Goal: Information Seeking & Learning: Compare options

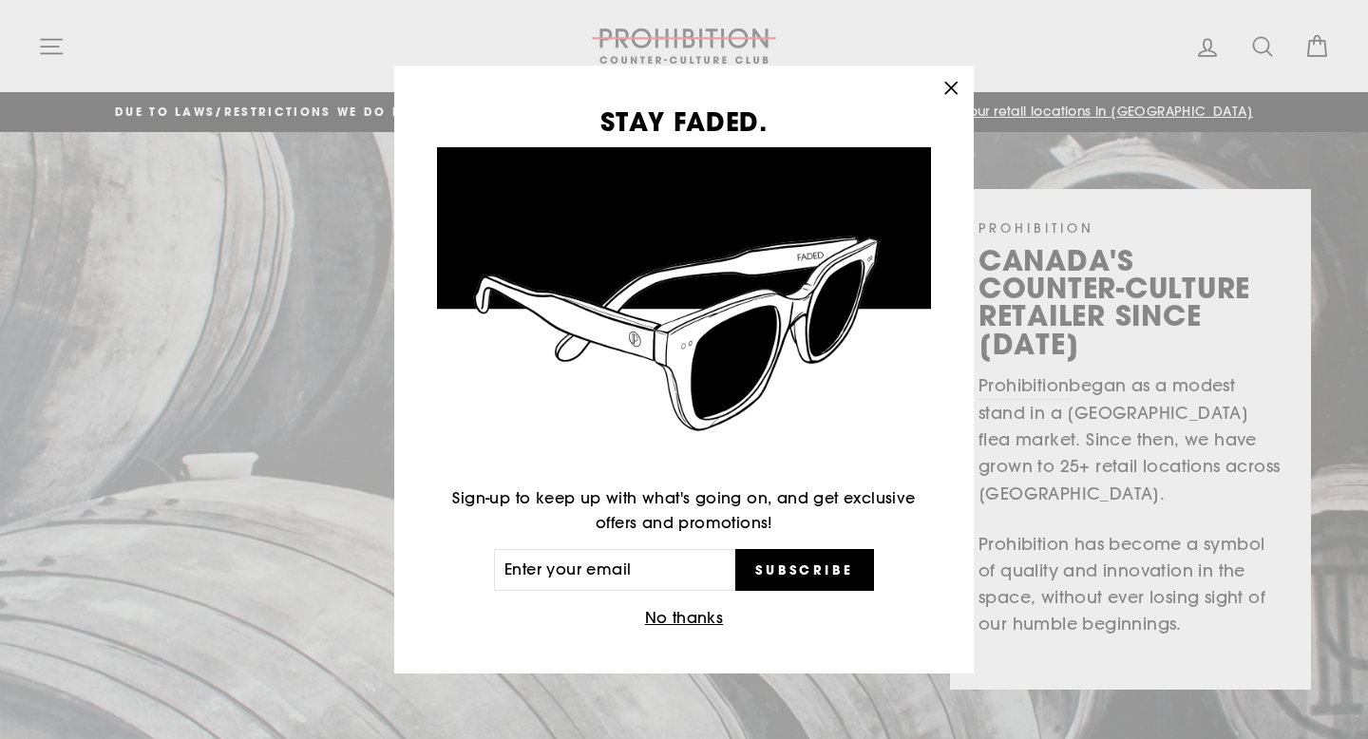
click at [945, 85] on icon "button" at bounding box center [951, 88] width 27 height 27
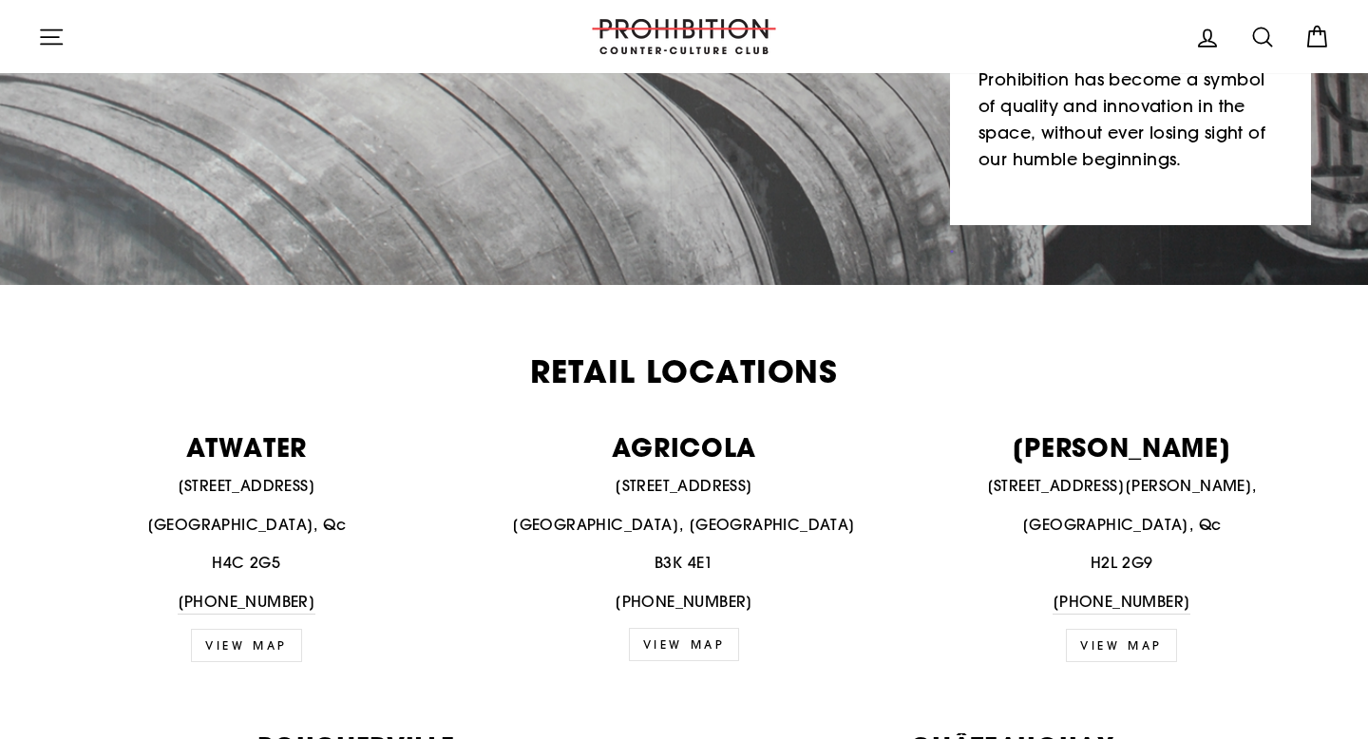
scroll to position [468, 0]
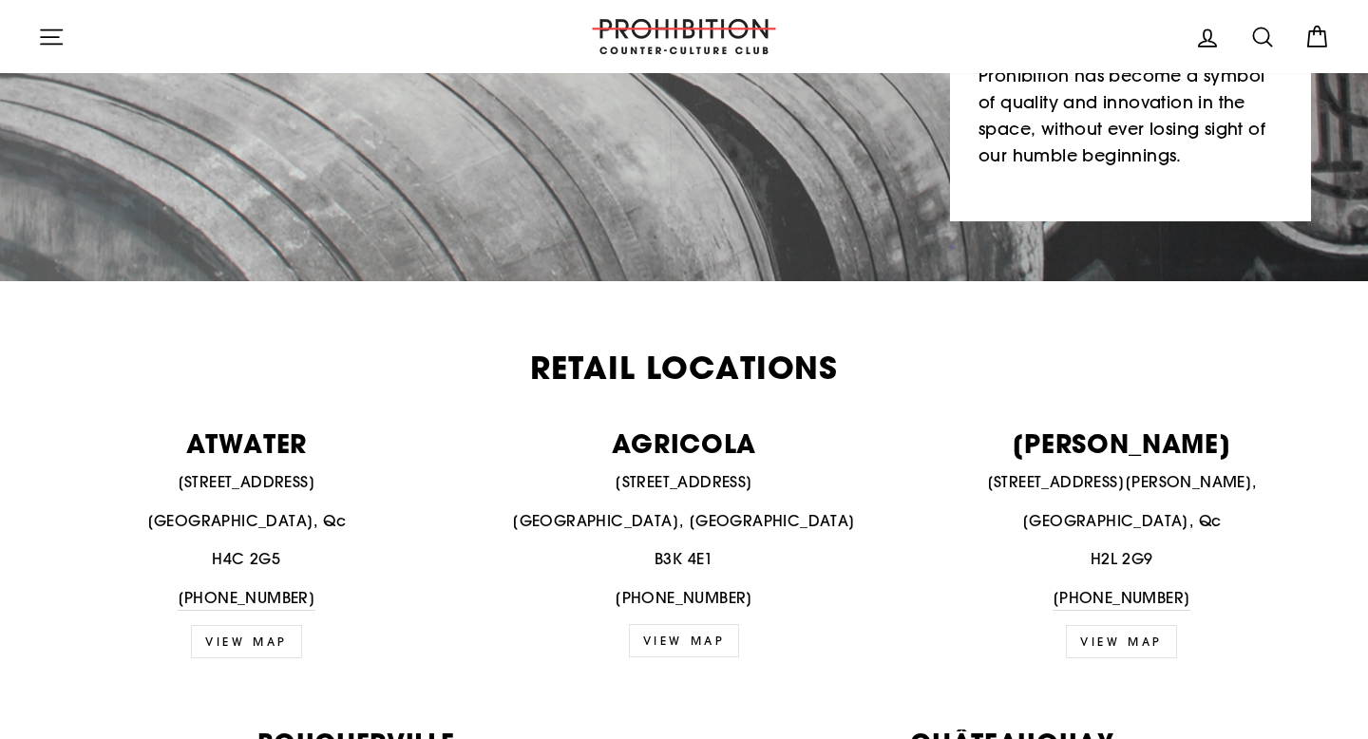
click at [1122, 644] on link "view map" at bounding box center [1121, 641] width 111 height 33
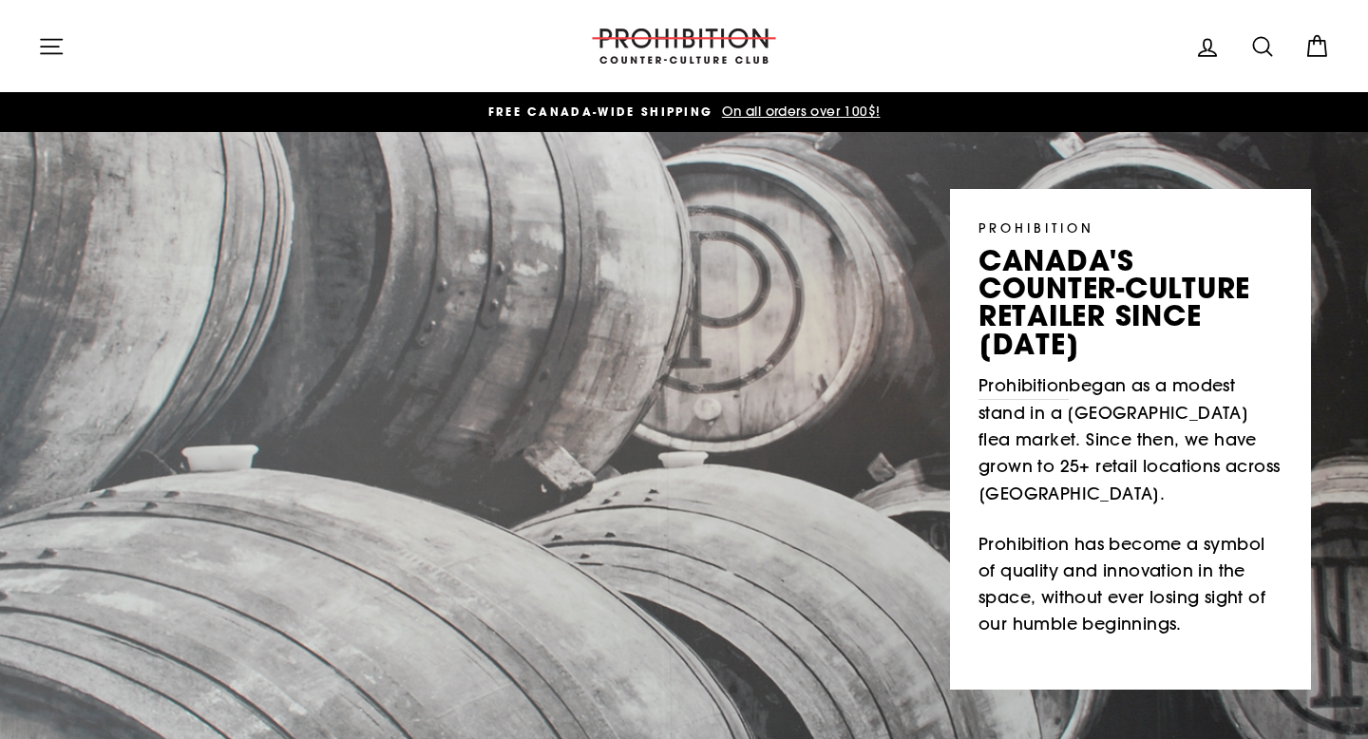
click at [48, 39] on icon "button" at bounding box center [51, 46] width 21 height 14
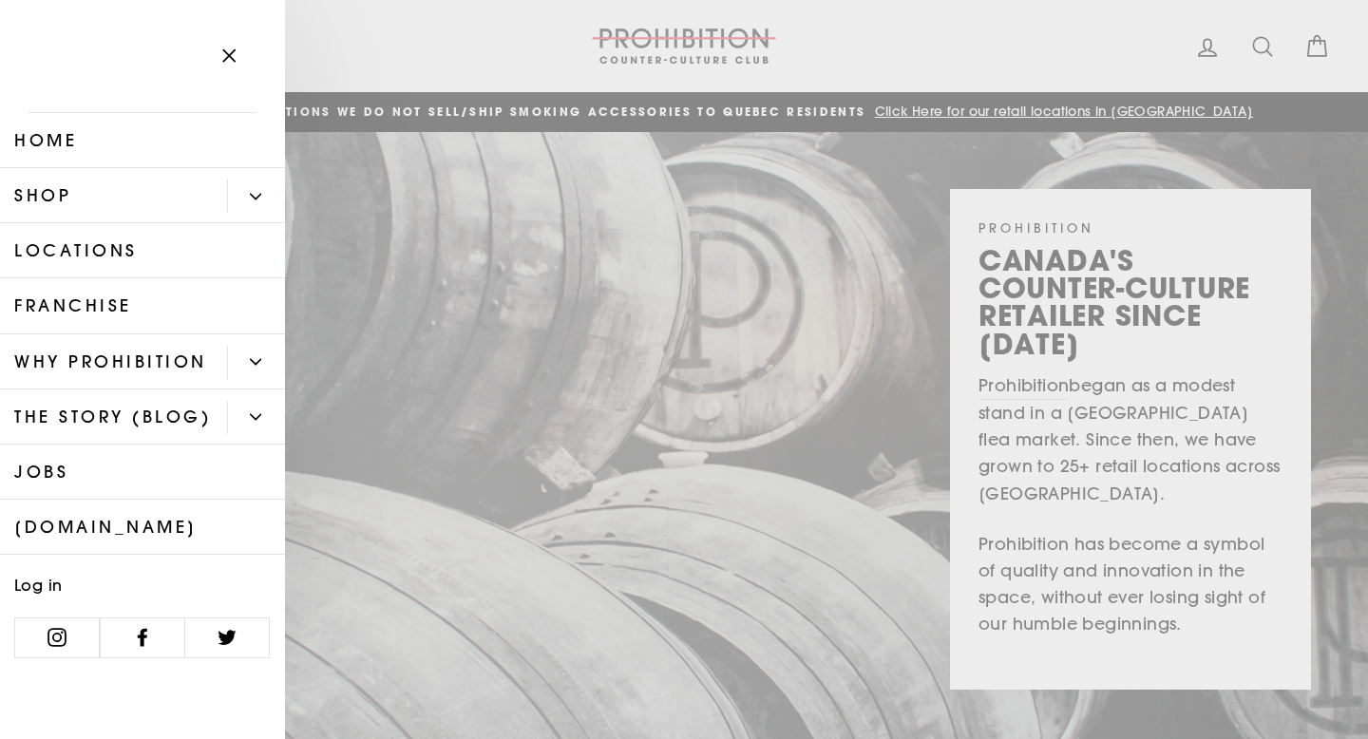
click at [257, 191] on icon "Primary" at bounding box center [255, 196] width 11 height 11
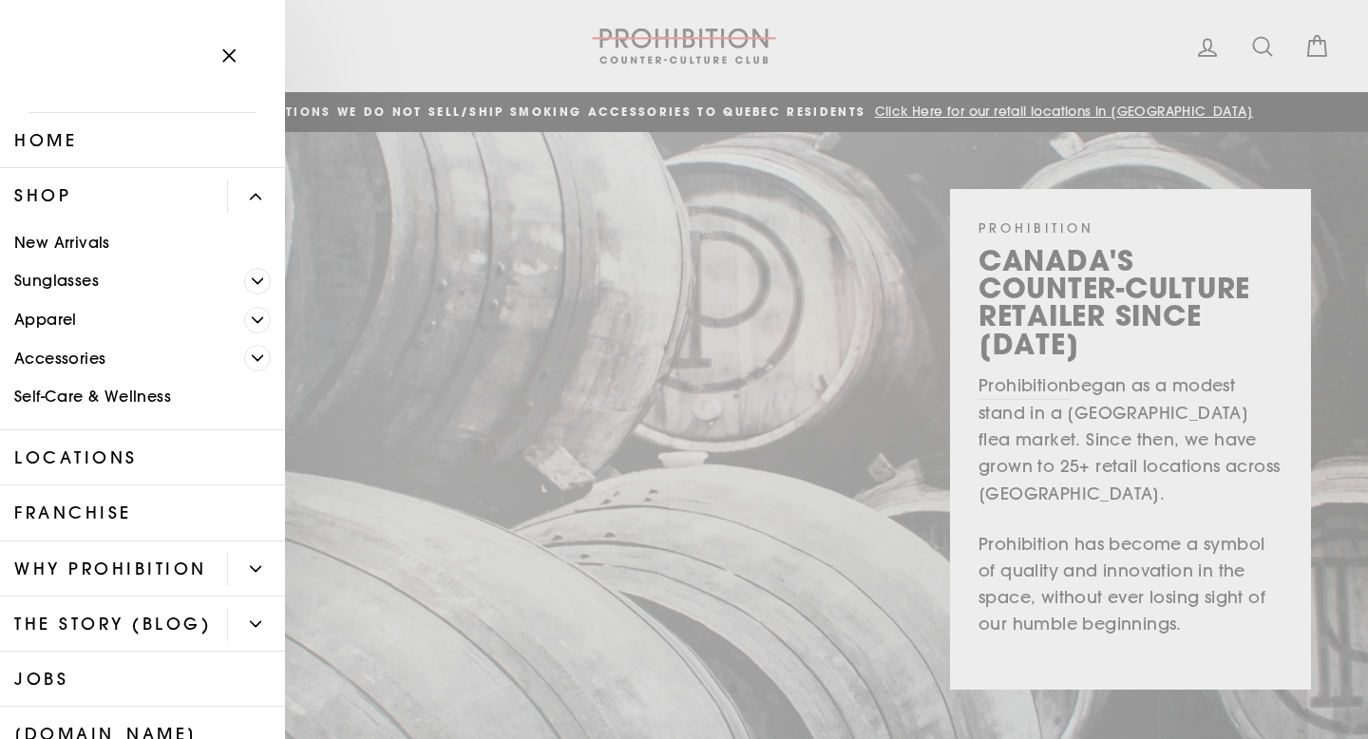
click at [68, 392] on link "Self-Care & Wellness" at bounding box center [142, 397] width 285 height 39
click at [258, 364] on span "Primary" at bounding box center [257, 358] width 27 height 27
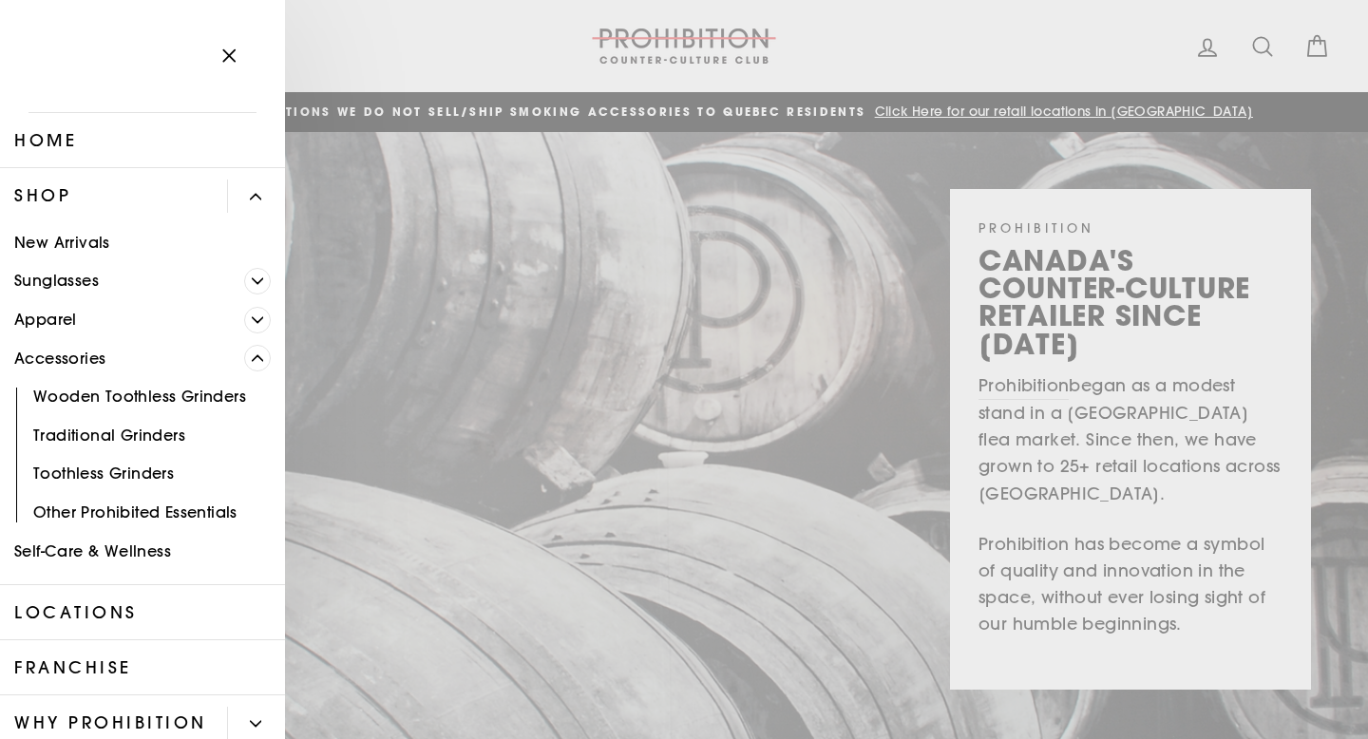
click at [73, 363] on link "Accessories" at bounding box center [122, 358] width 244 height 39
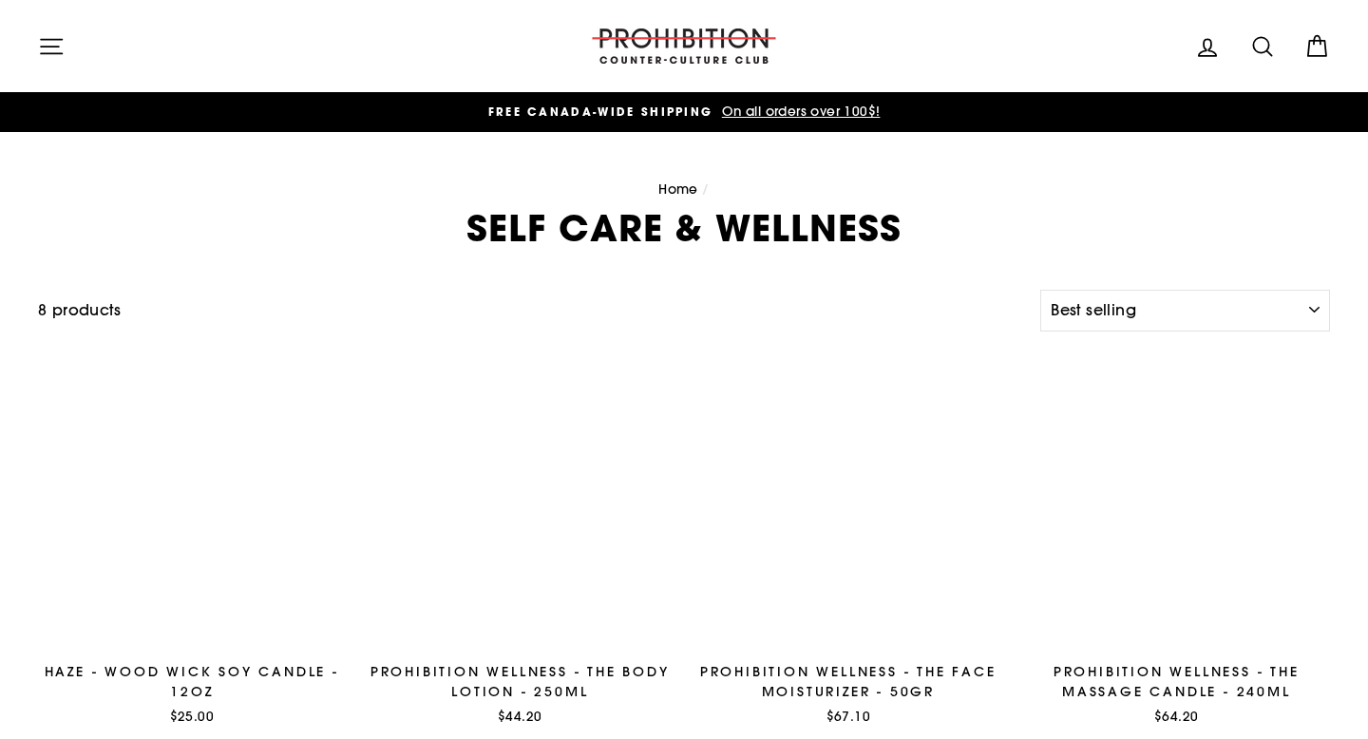
select select "best-selling"
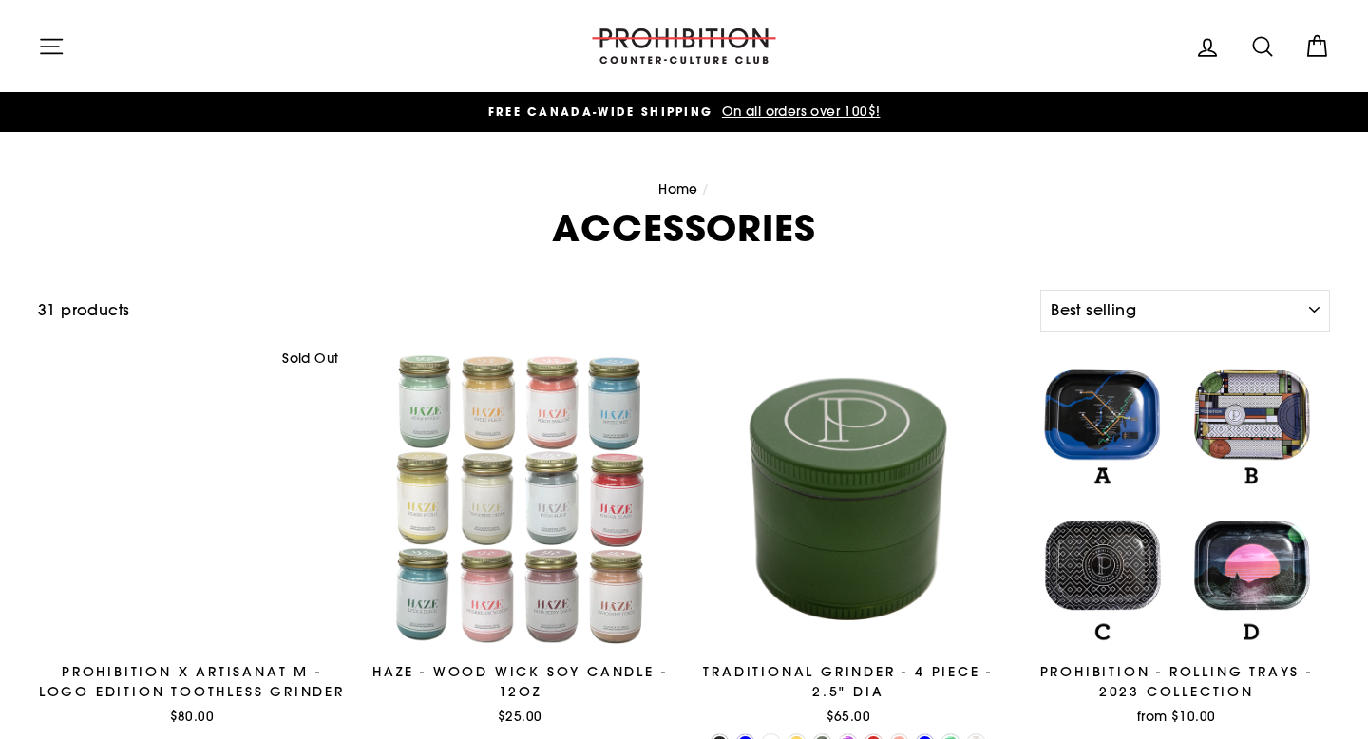
select select "best-selling"
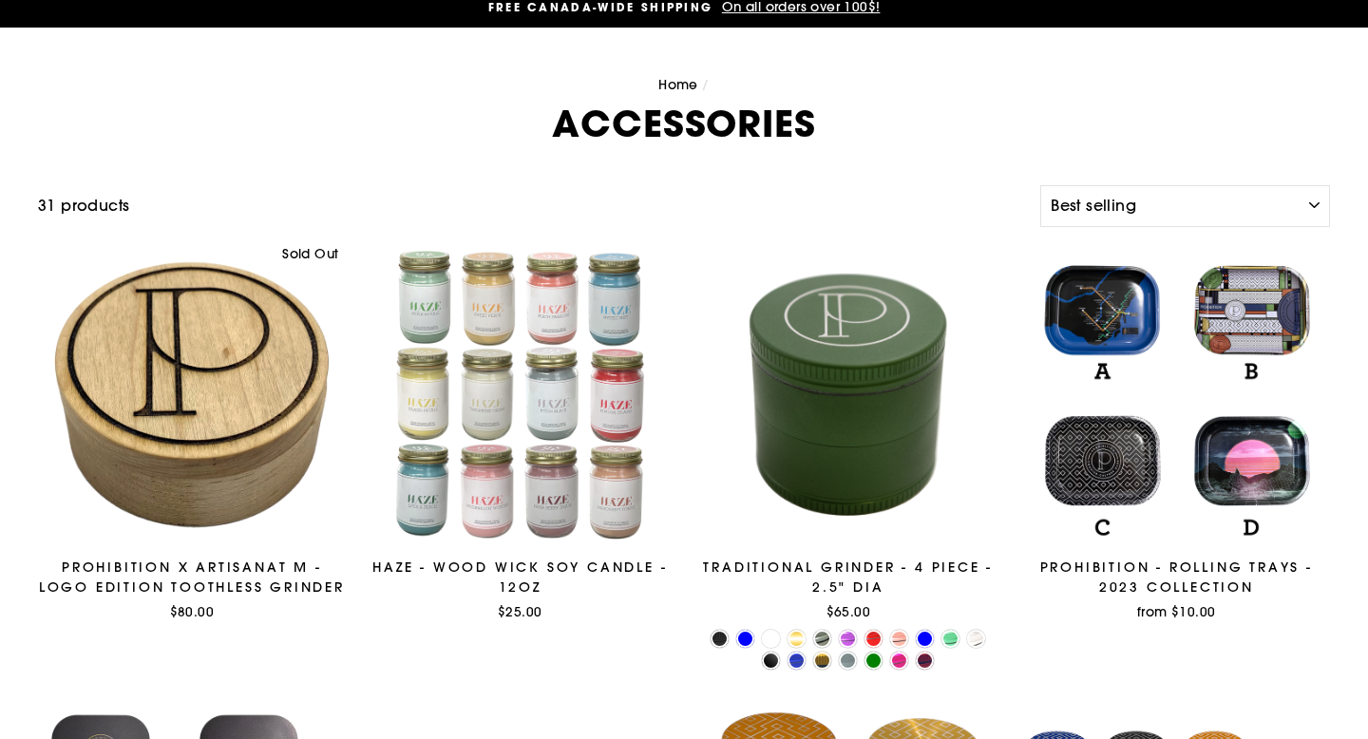
scroll to position [109, 0]
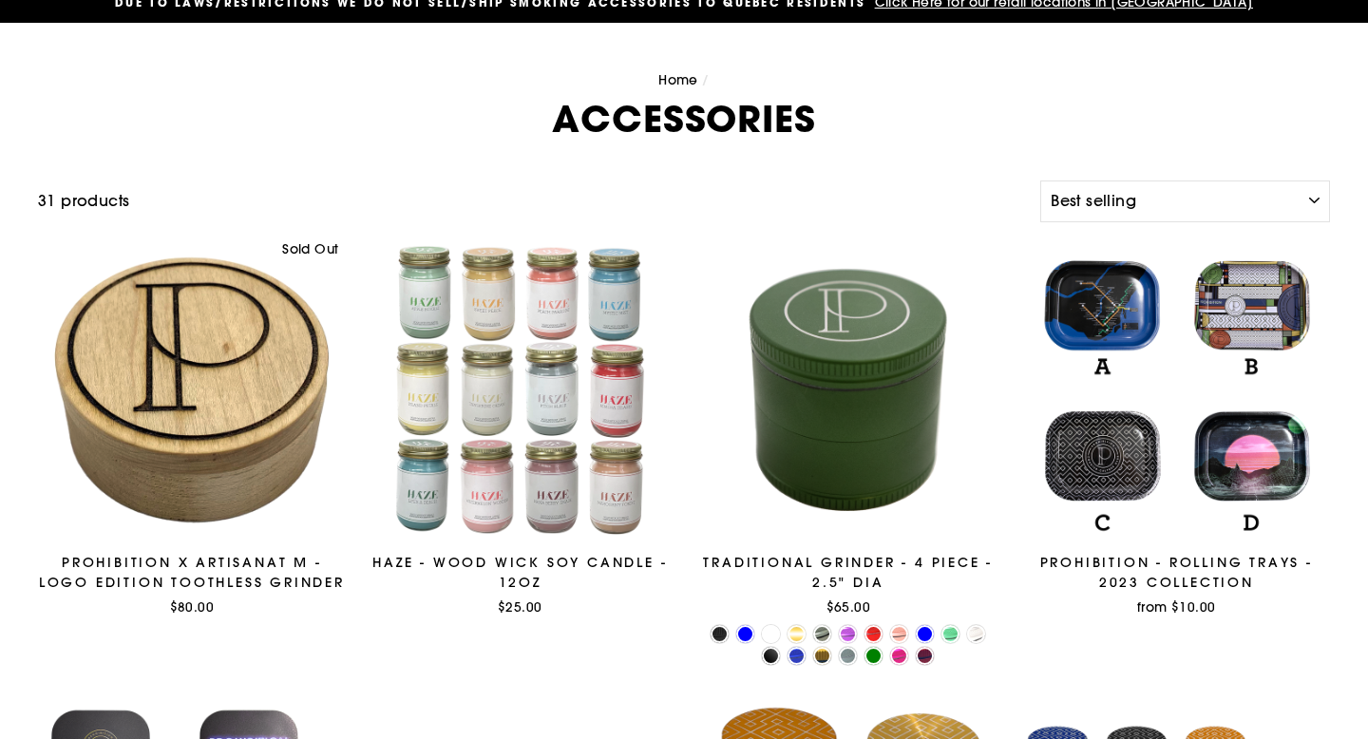
click at [287, 388] on div at bounding box center [192, 391] width 308 height 308
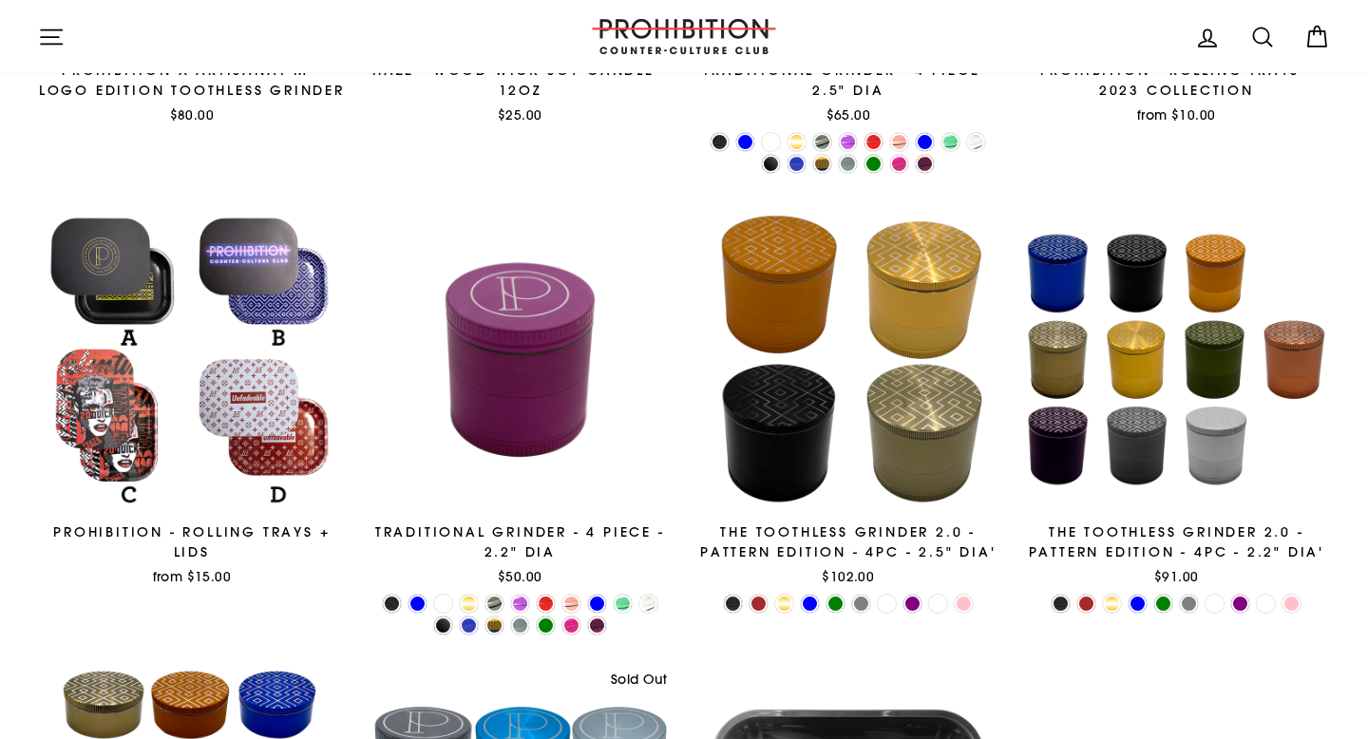
scroll to position [603, 0]
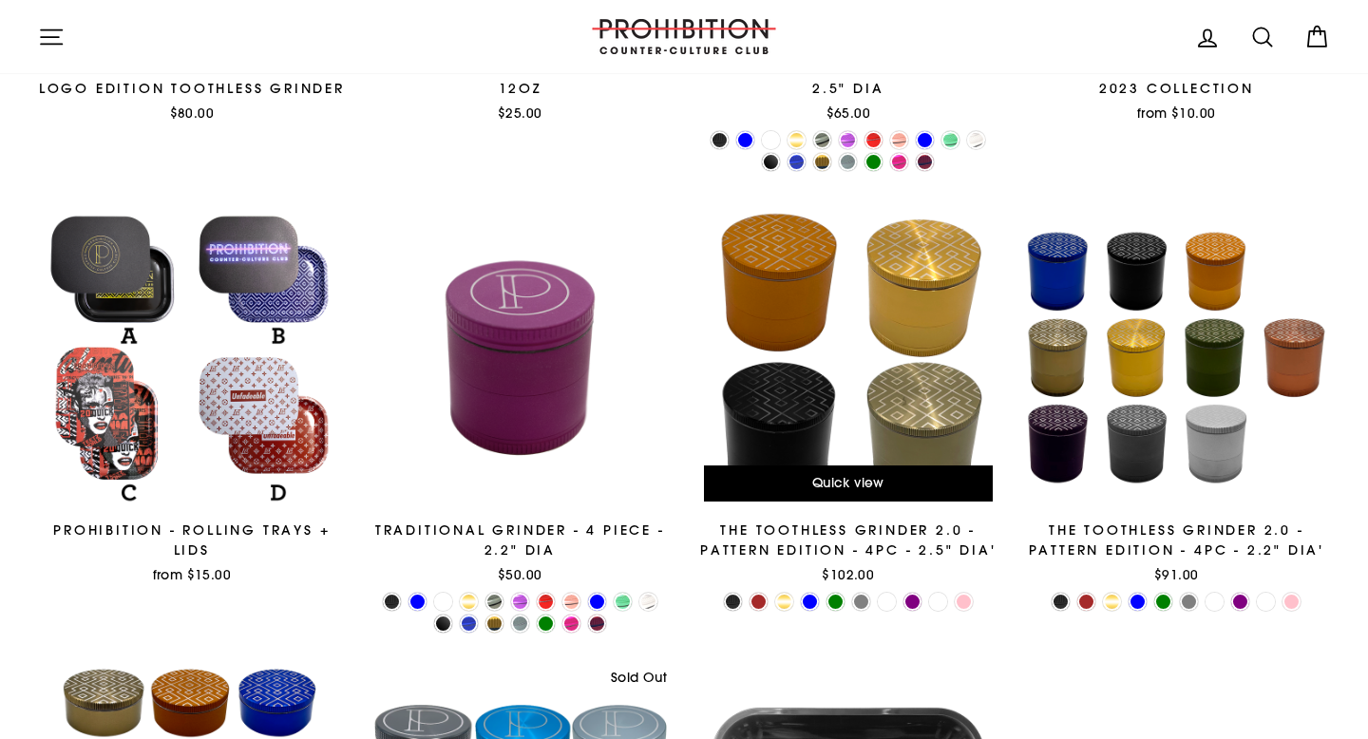
click at [886, 523] on div "The Toothless Grinder 2.0 - Pattern Edition - 4PC - 2.5" Dia'" at bounding box center [849, 541] width 308 height 40
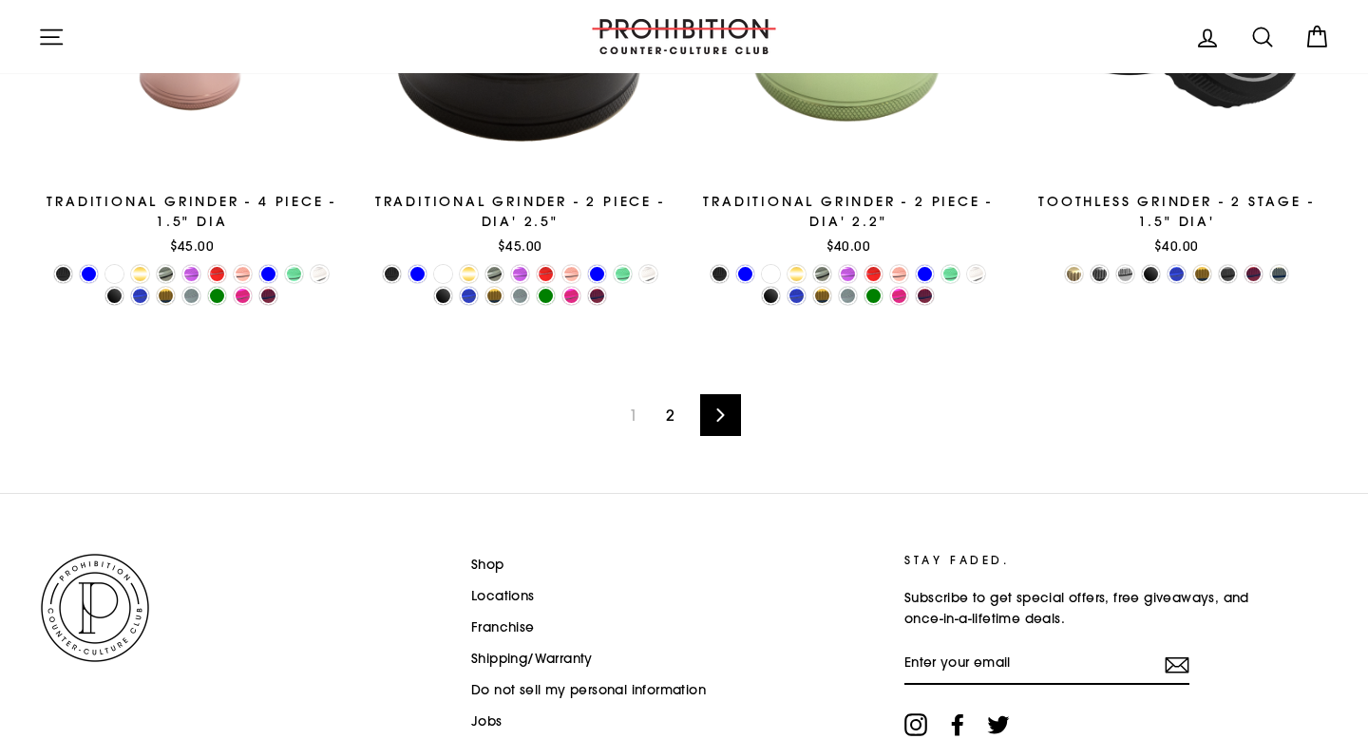
scroll to position [3127, 0]
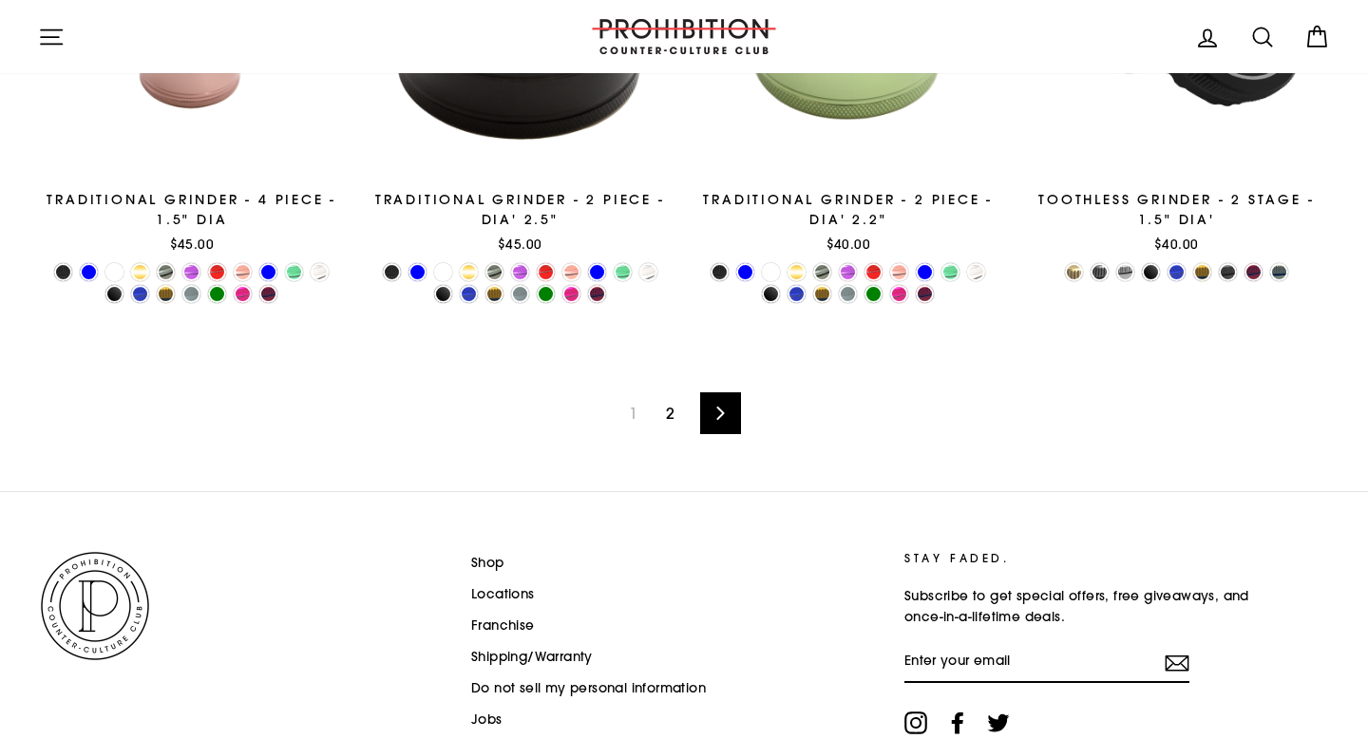
click at [727, 399] on link "Next" at bounding box center [720, 413] width 41 height 42
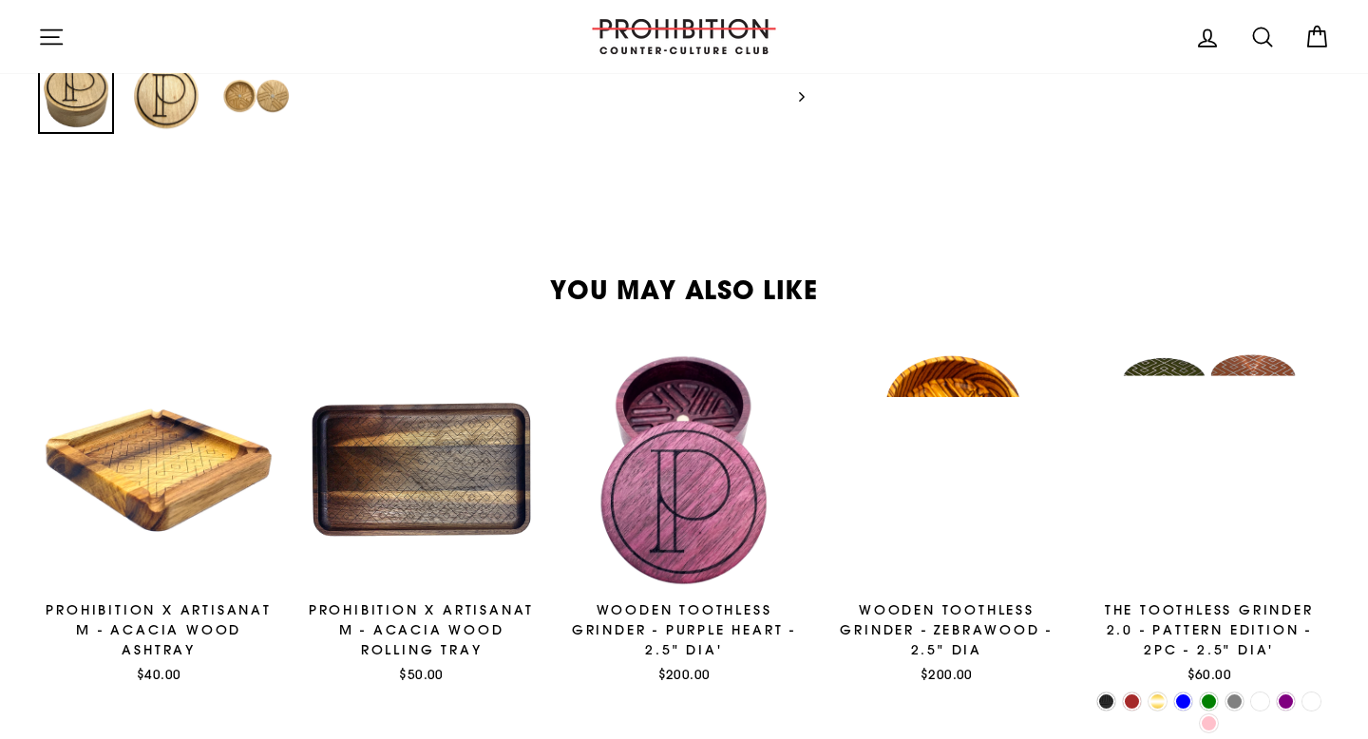
scroll to position [911, 0]
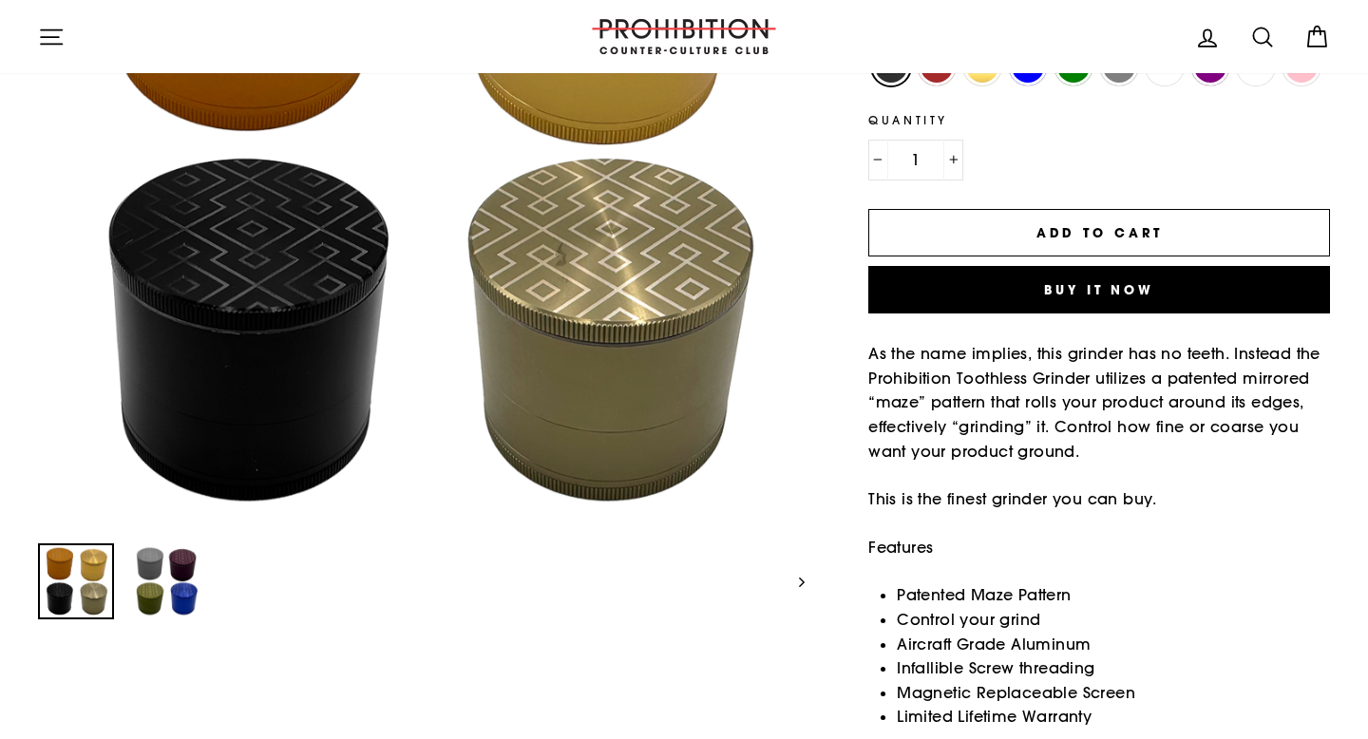
scroll to position [421, 0]
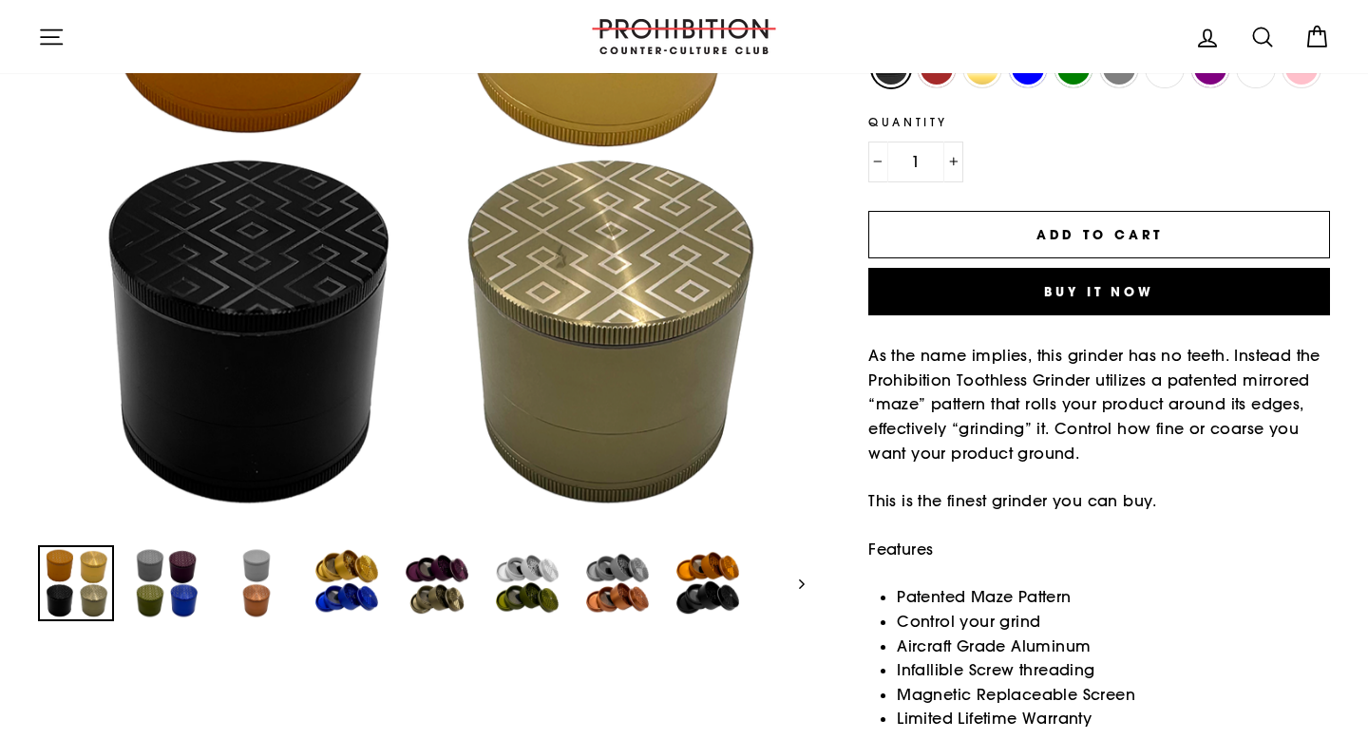
click at [661, 266] on button "Close (esc)" at bounding box center [422, 147] width 768 height 768
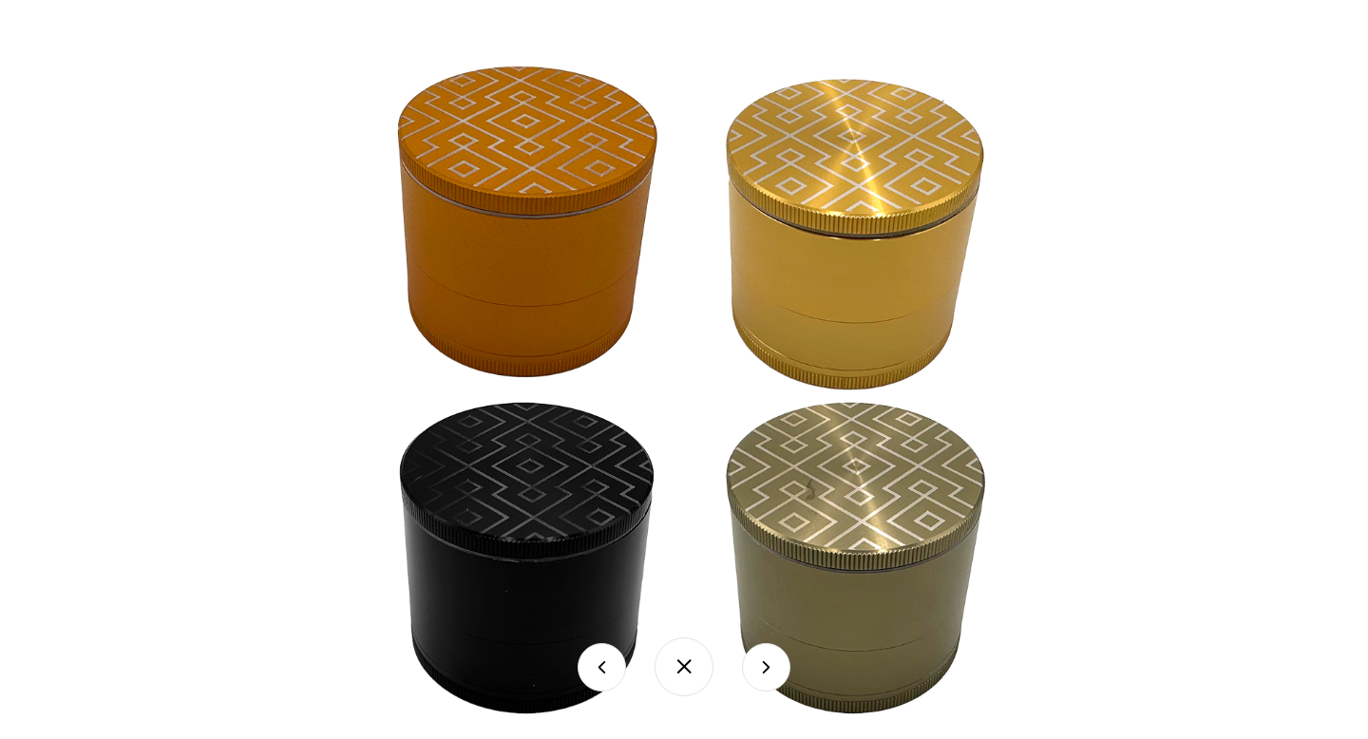
click at [771, 665] on button at bounding box center [766, 667] width 48 height 48
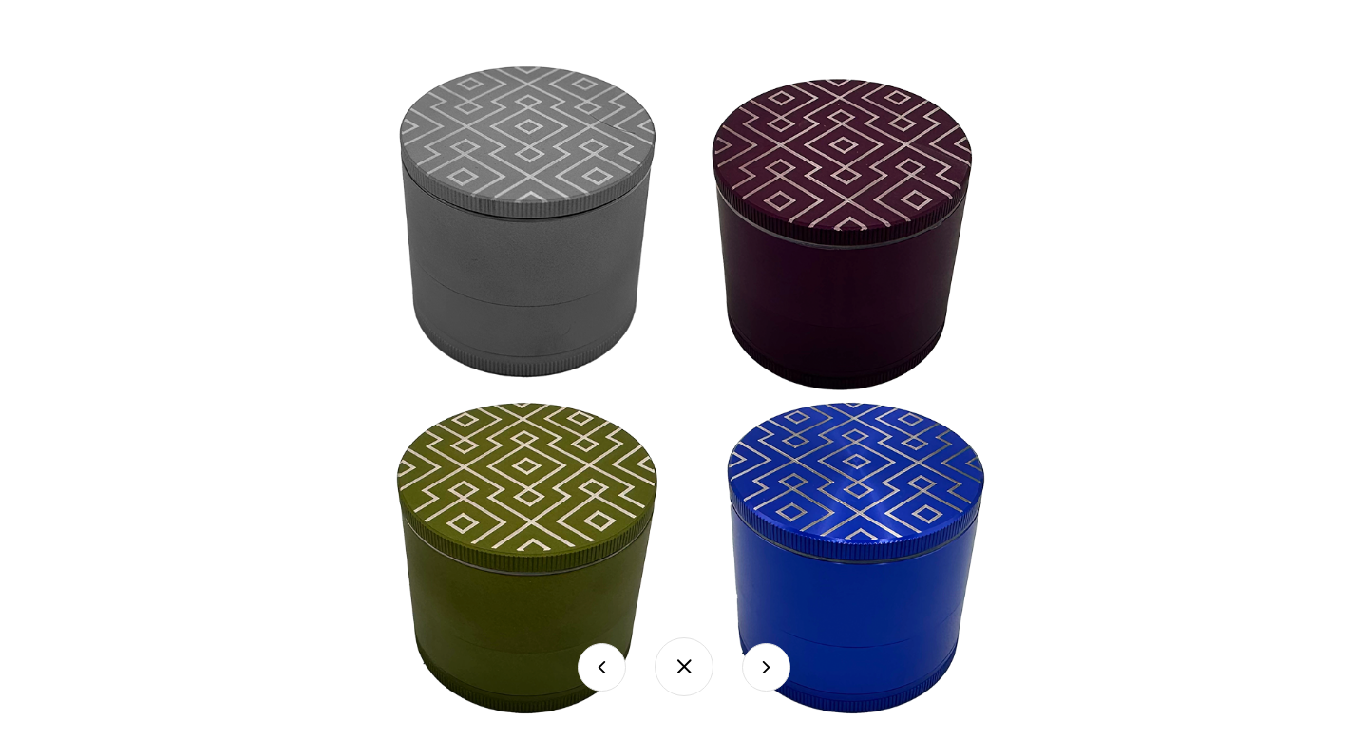
click at [771, 665] on button at bounding box center [766, 667] width 48 height 48
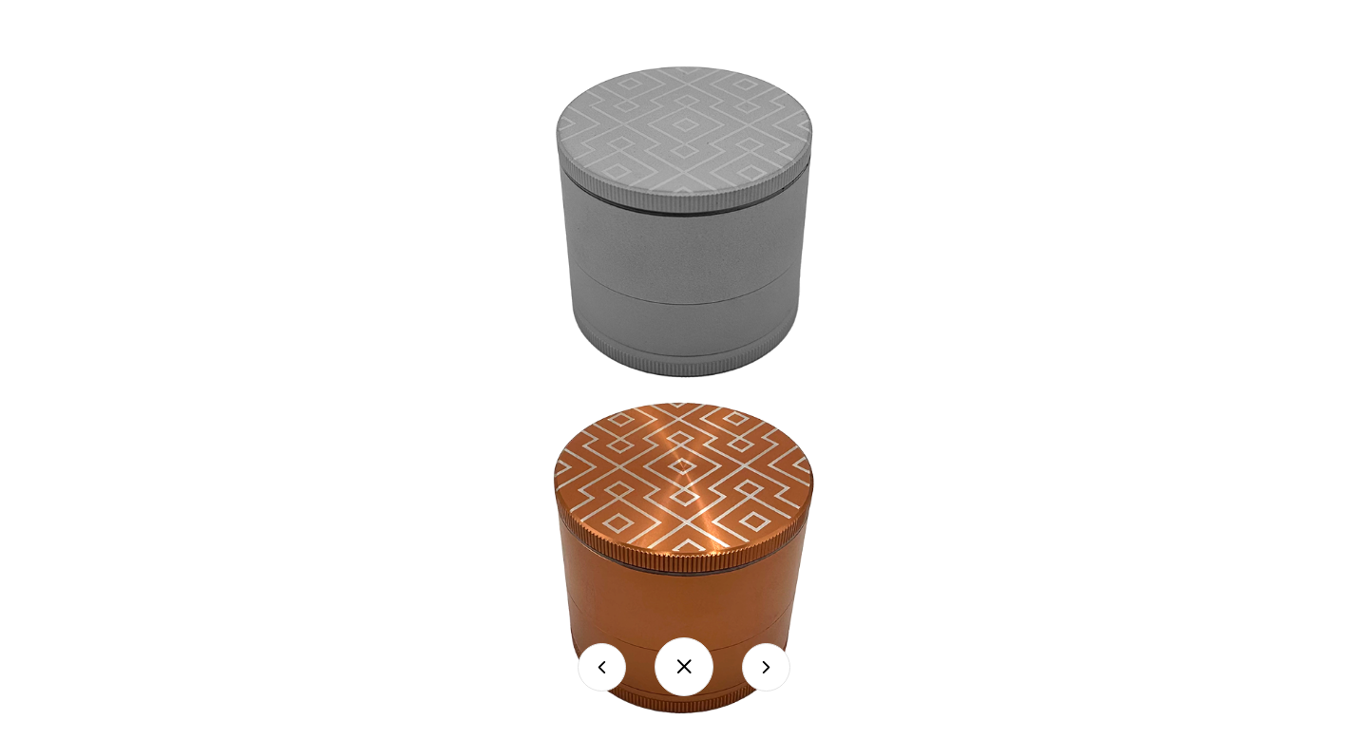
click at [771, 665] on button at bounding box center [766, 667] width 48 height 48
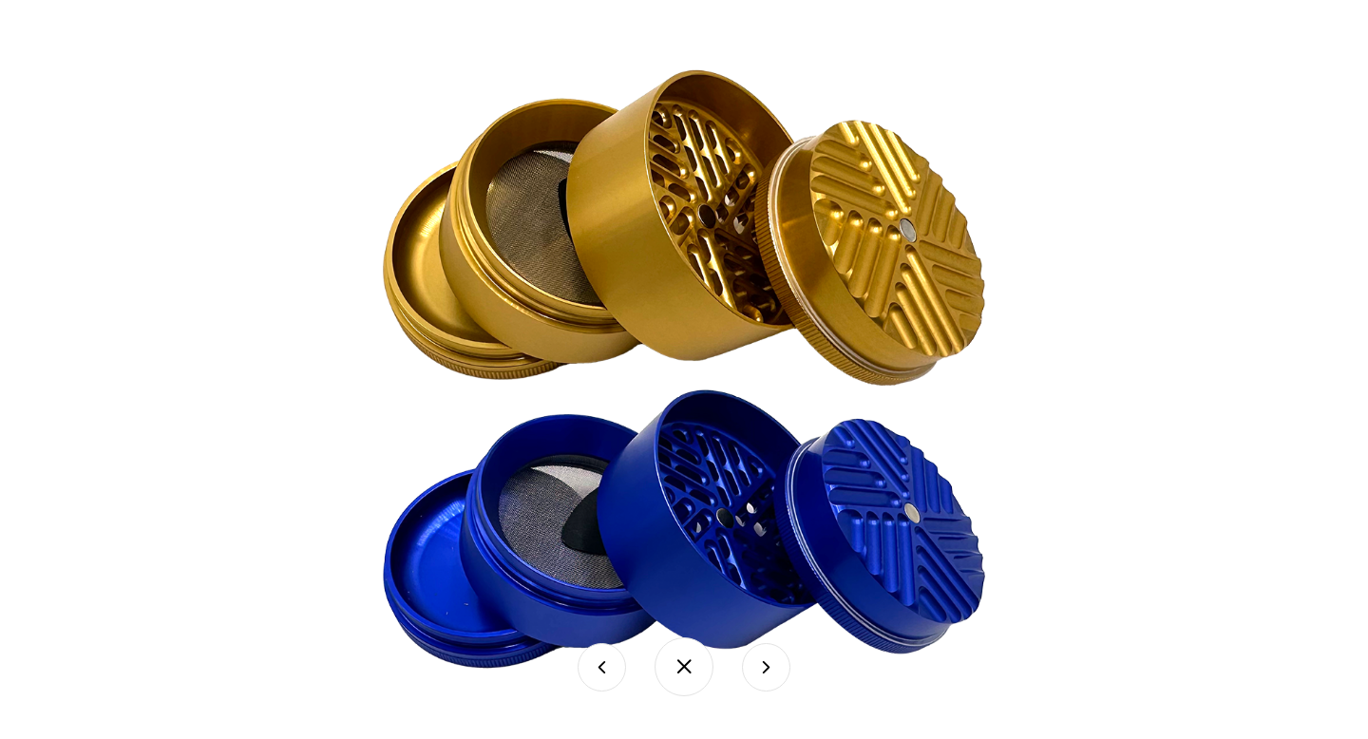
click at [771, 665] on button at bounding box center [766, 667] width 48 height 48
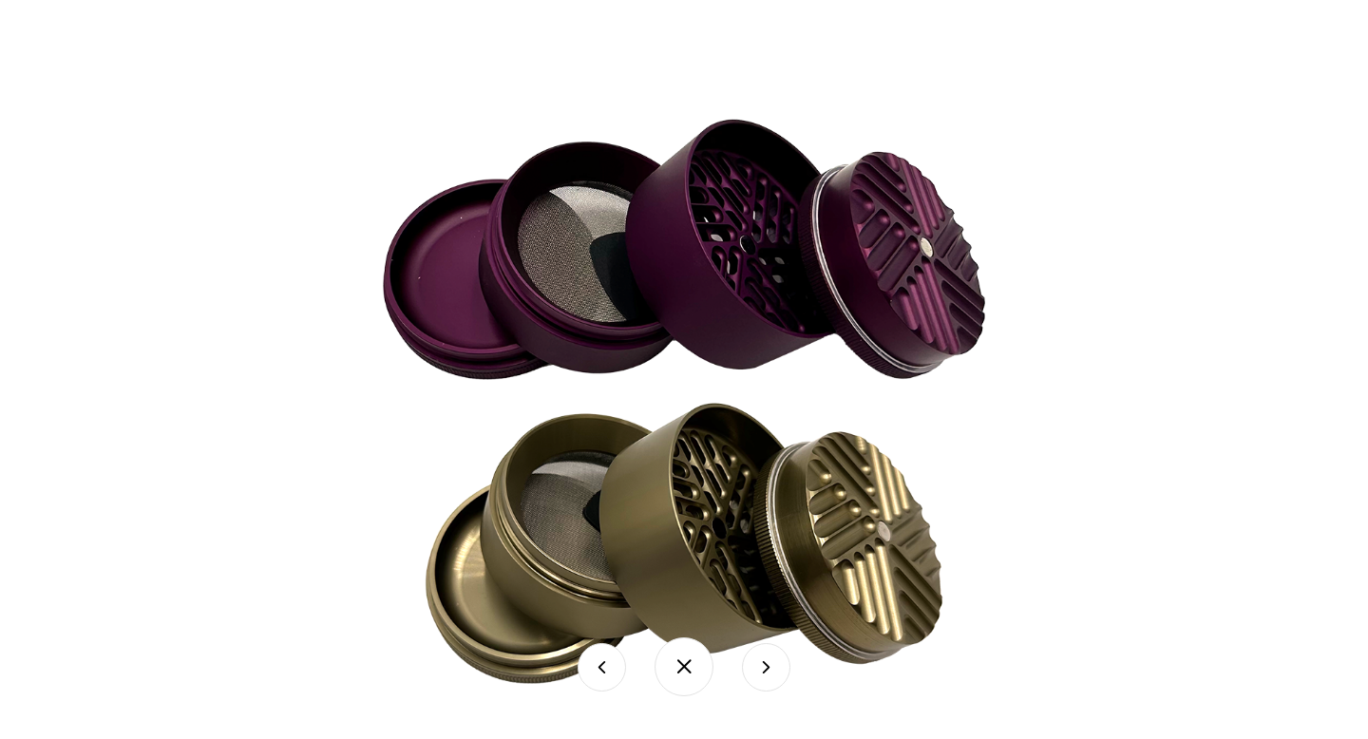
click at [771, 665] on button at bounding box center [766, 667] width 48 height 48
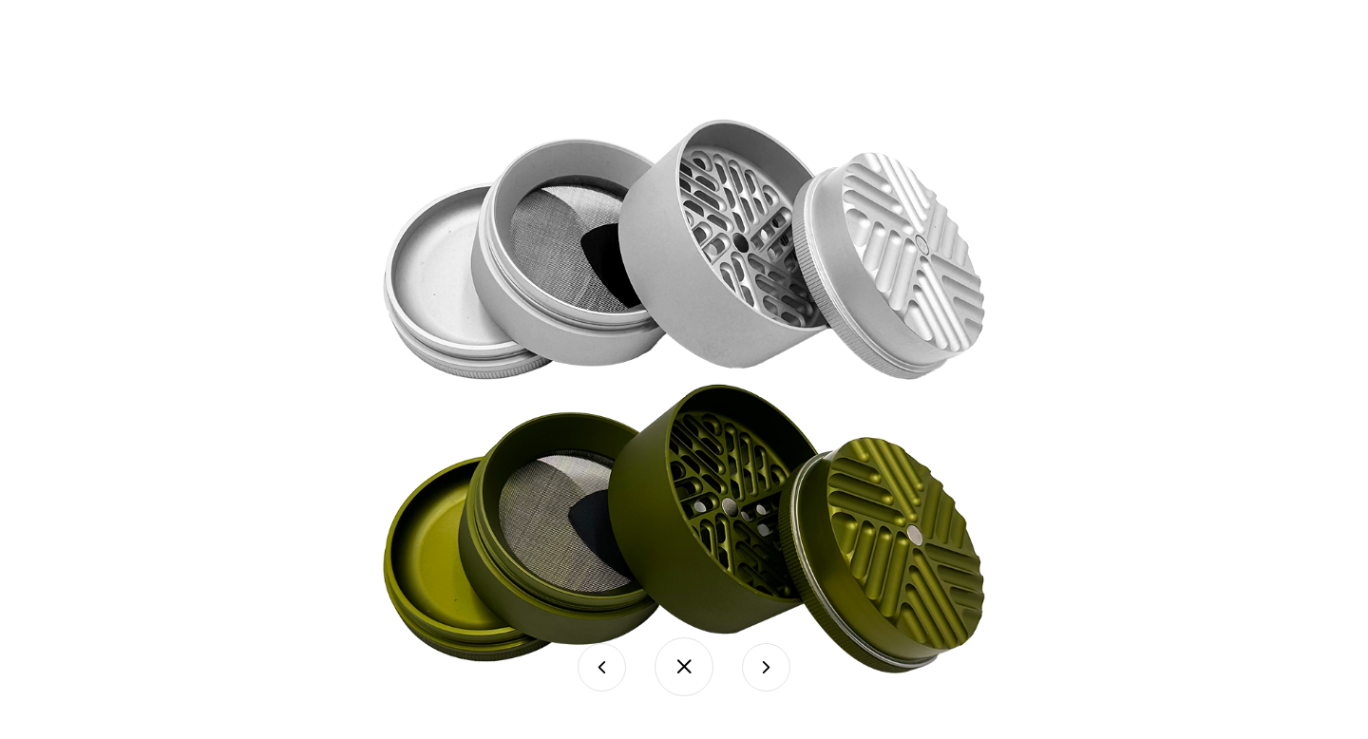
click at [771, 665] on button at bounding box center [766, 667] width 48 height 48
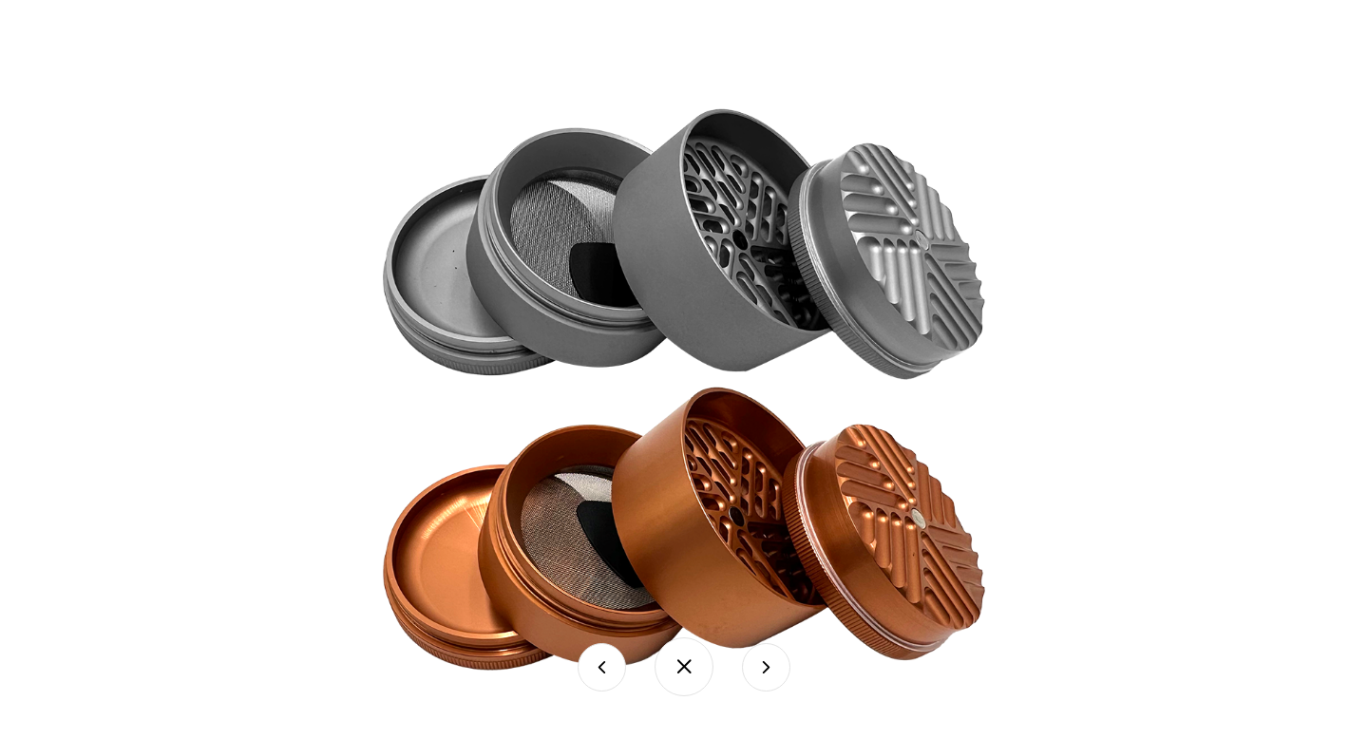
click at [771, 665] on button at bounding box center [766, 667] width 48 height 48
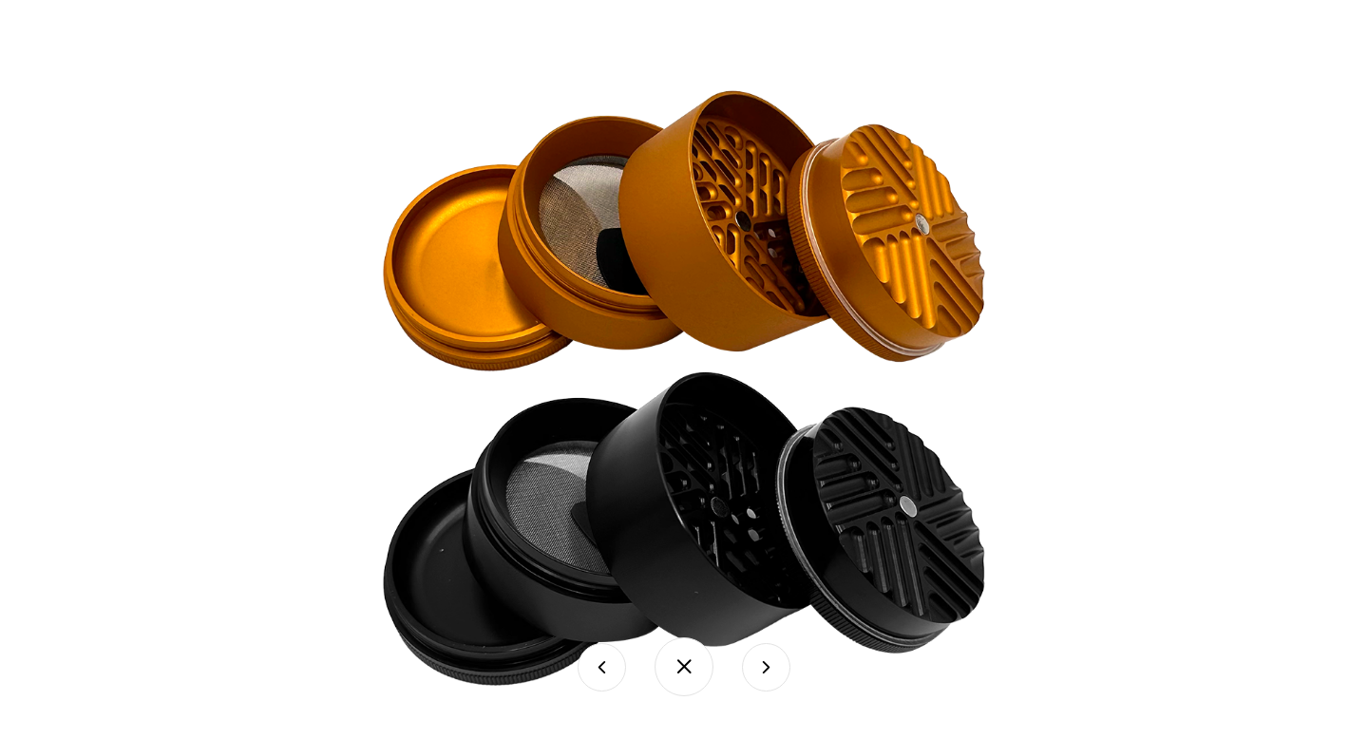
click at [771, 665] on button at bounding box center [766, 667] width 48 height 48
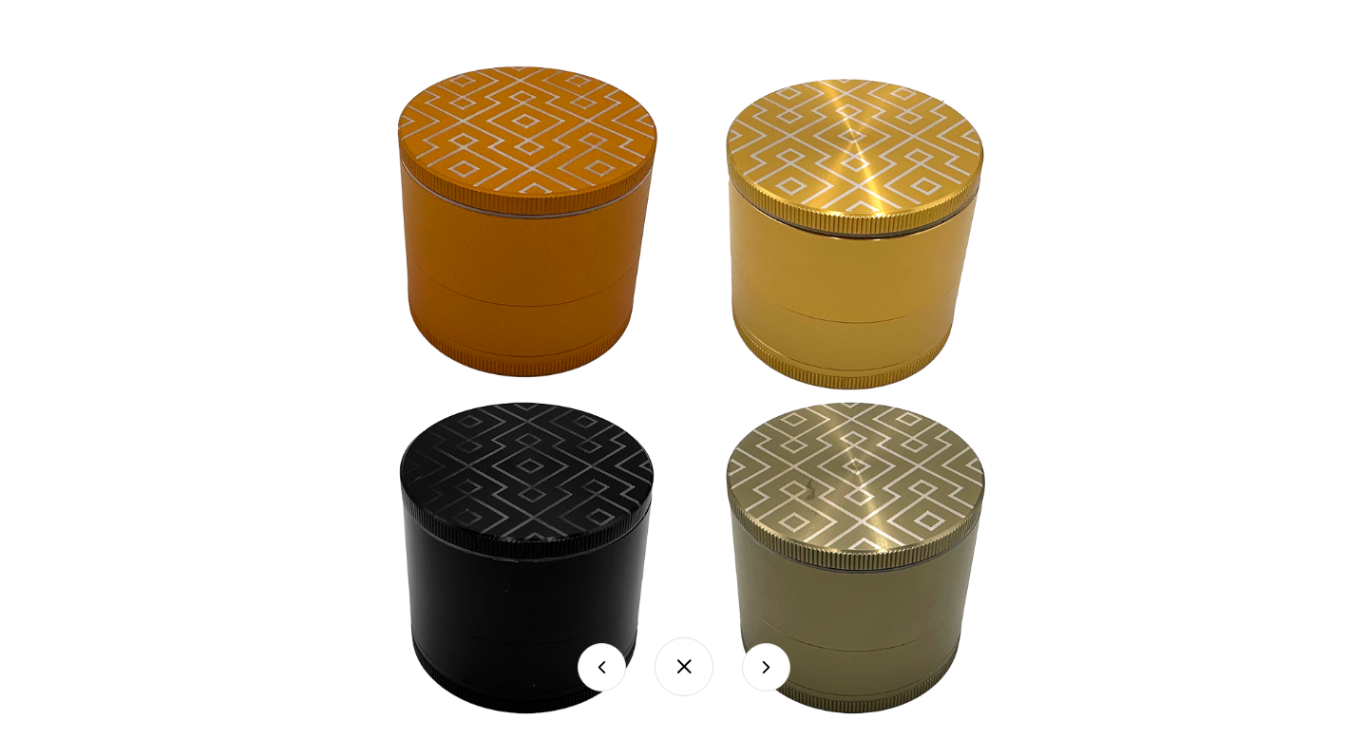
click at [771, 665] on button at bounding box center [766, 667] width 48 height 48
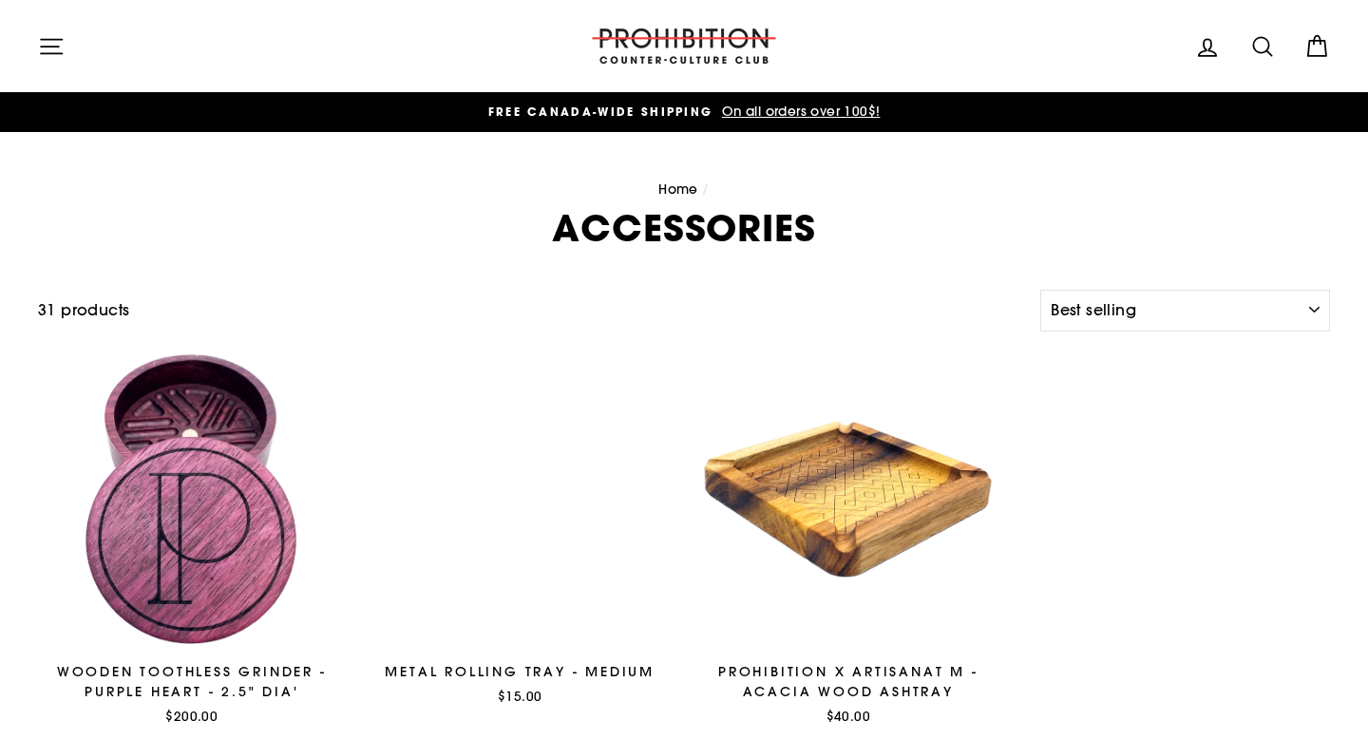
select select "best-selling"
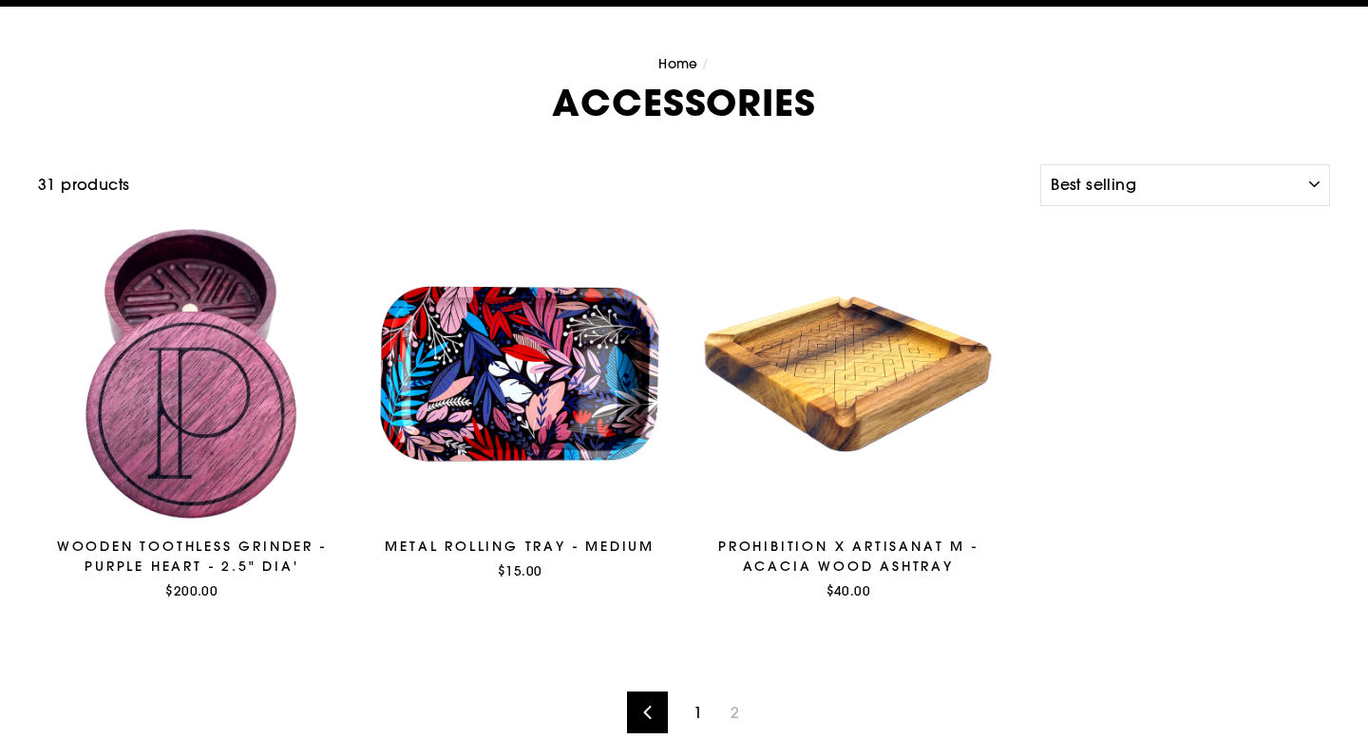
scroll to position [132, 0]
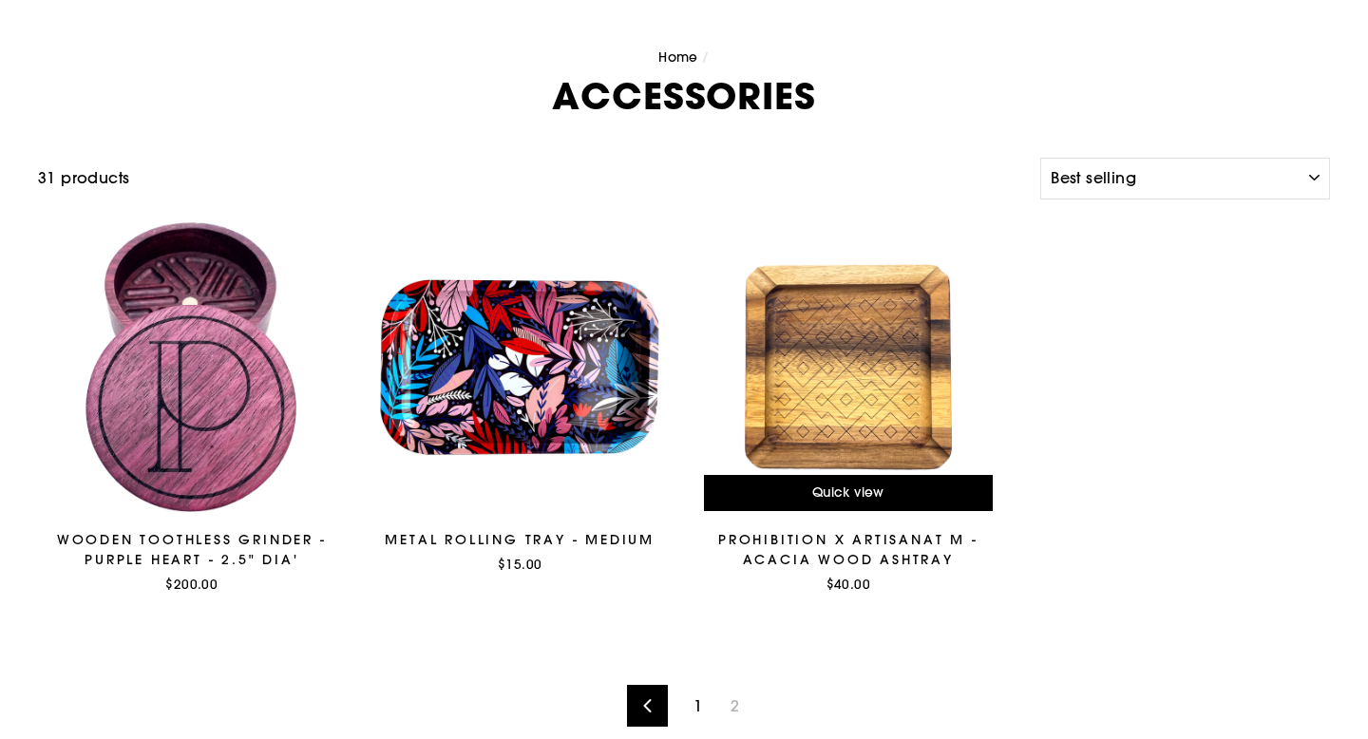
click at [817, 380] on div at bounding box center [849, 368] width 310 height 310
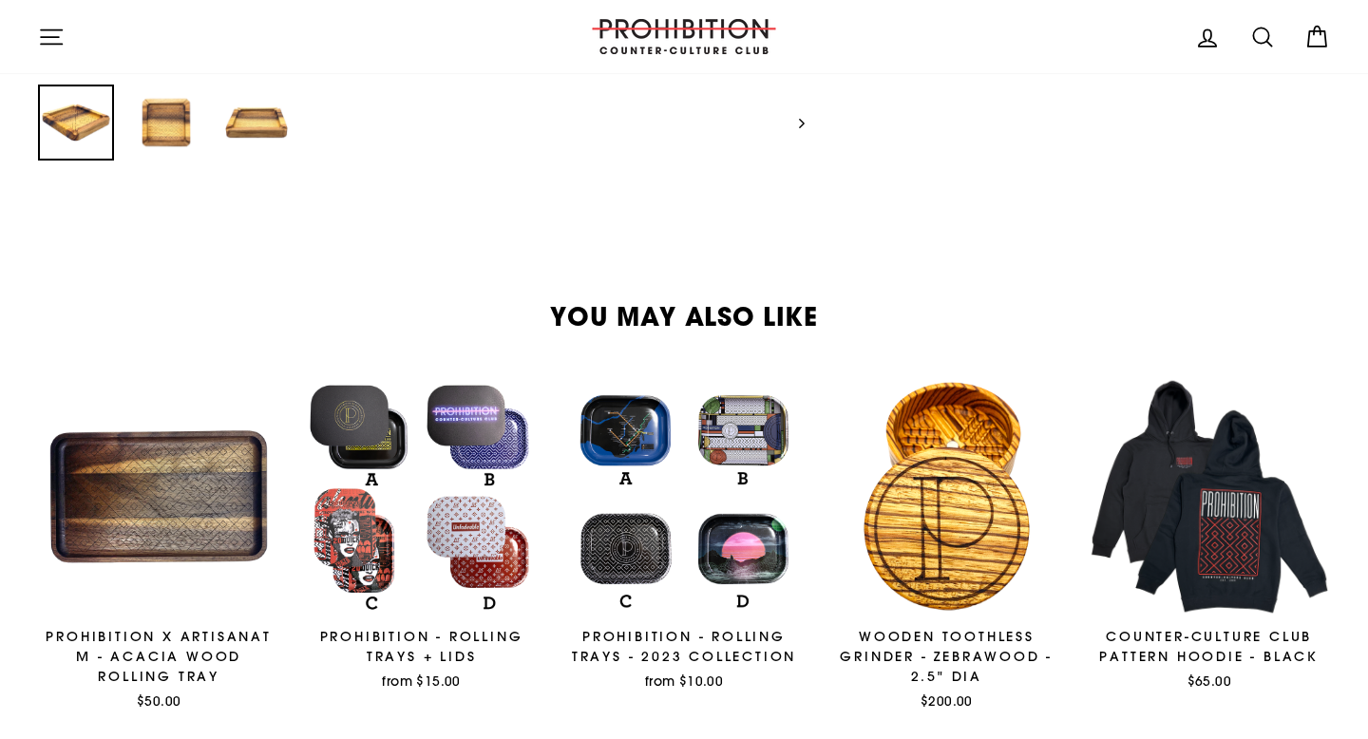
scroll to position [889, 0]
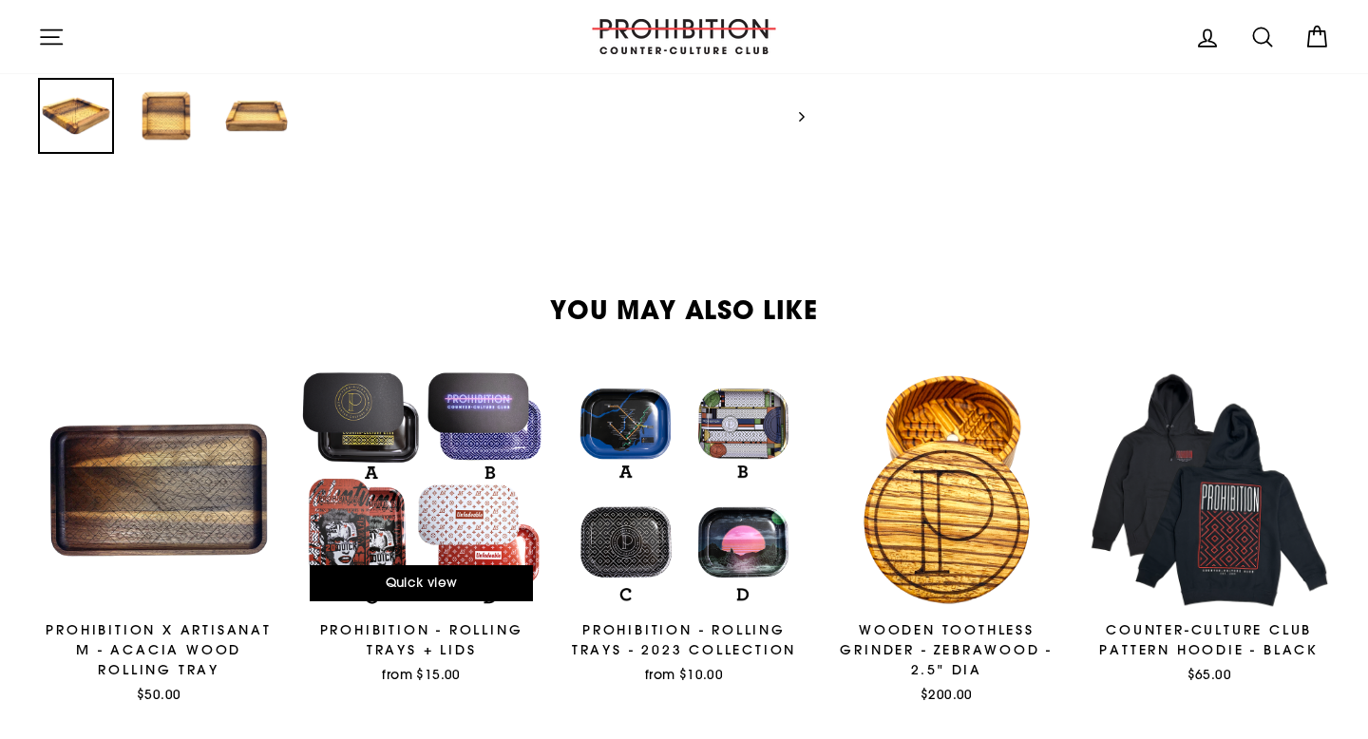
click at [456, 473] on div at bounding box center [420, 489] width 243 height 243
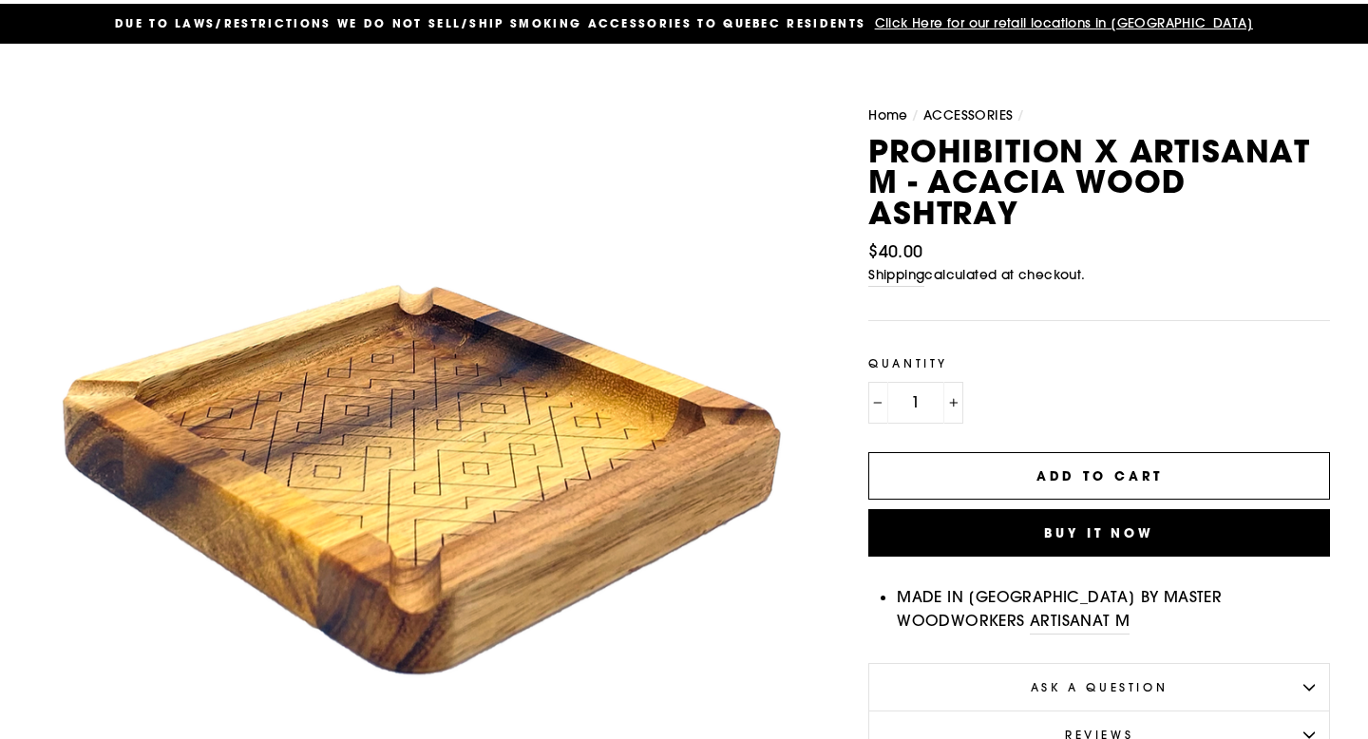
scroll to position [0, 0]
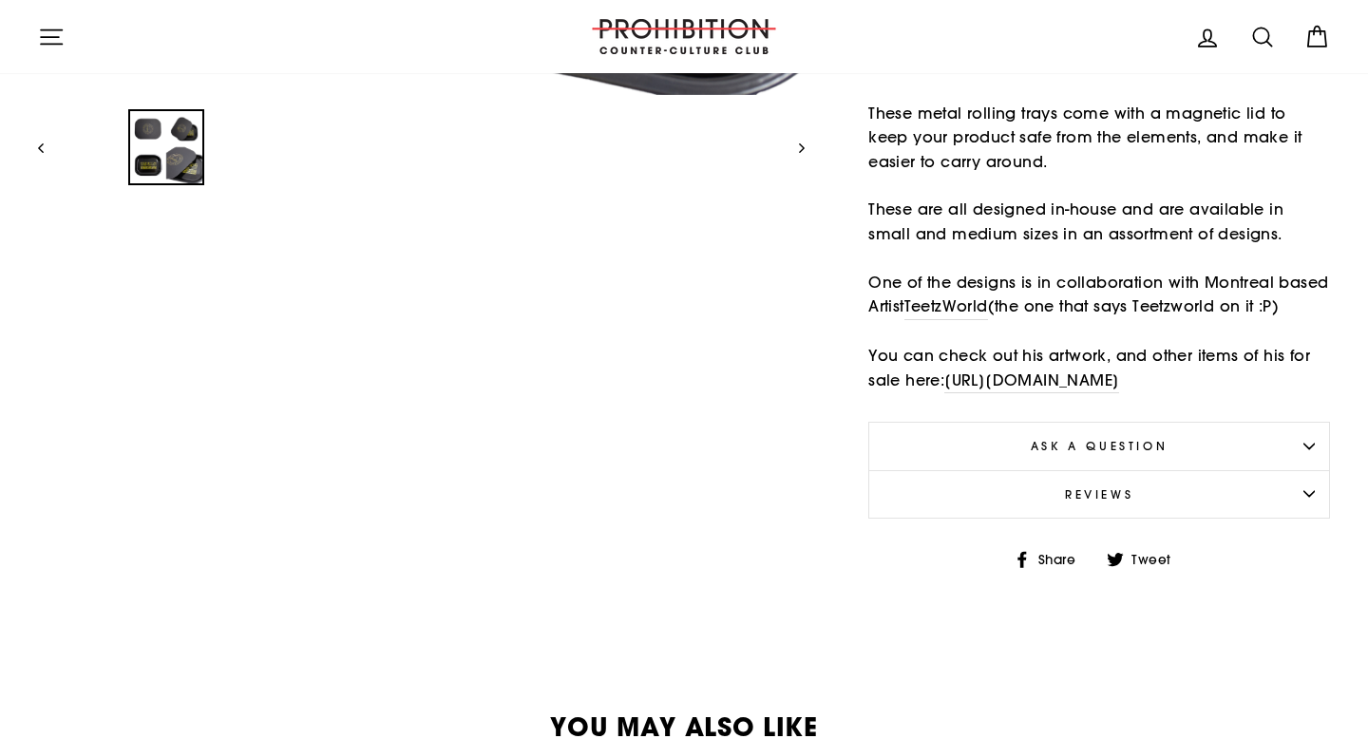
scroll to position [864, 0]
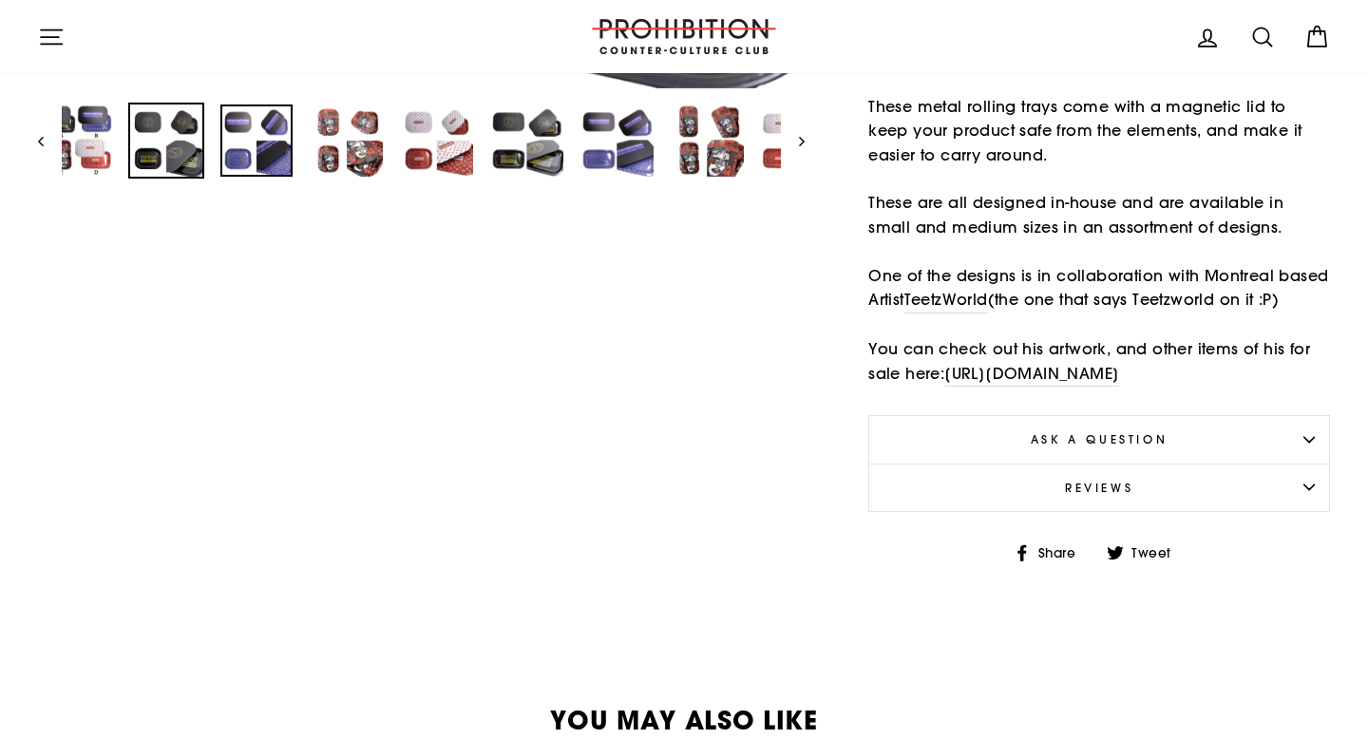
click at [250, 159] on img at bounding box center [256, 141] width 72 height 72
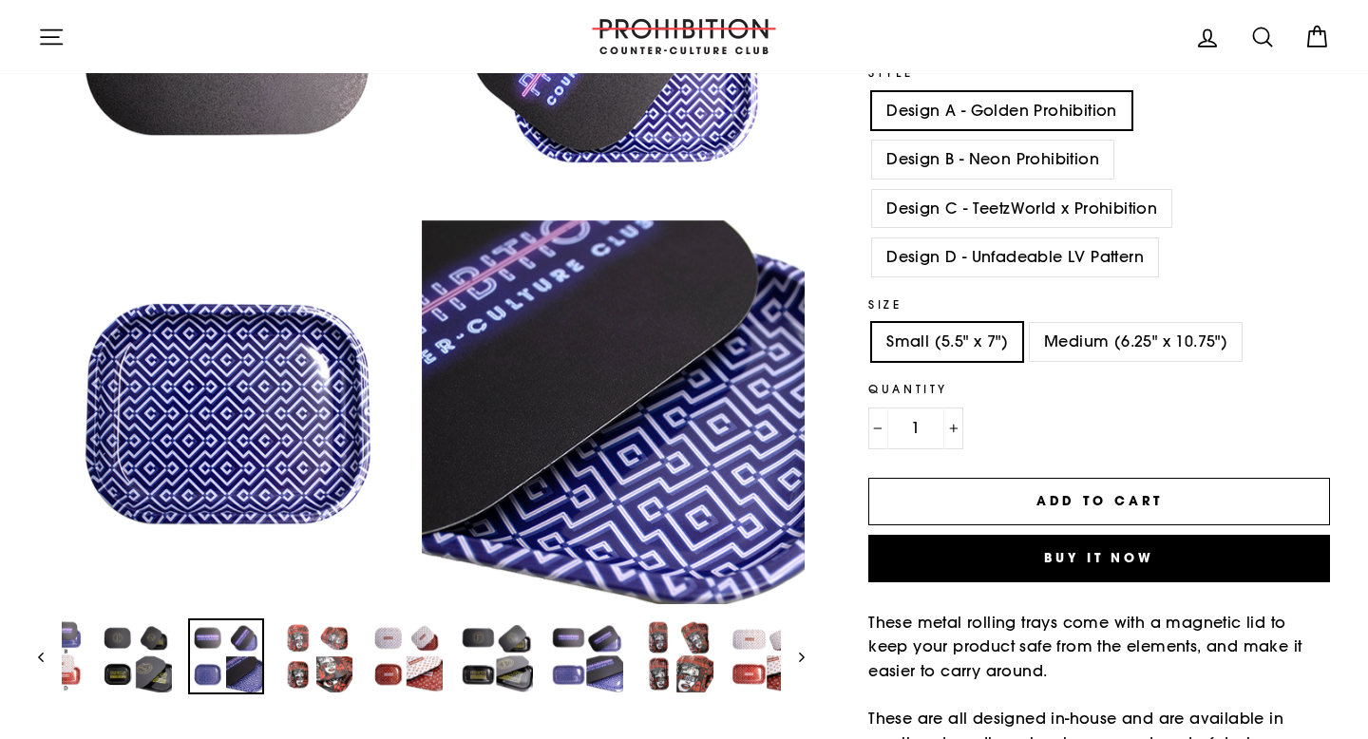
scroll to position [346, 0]
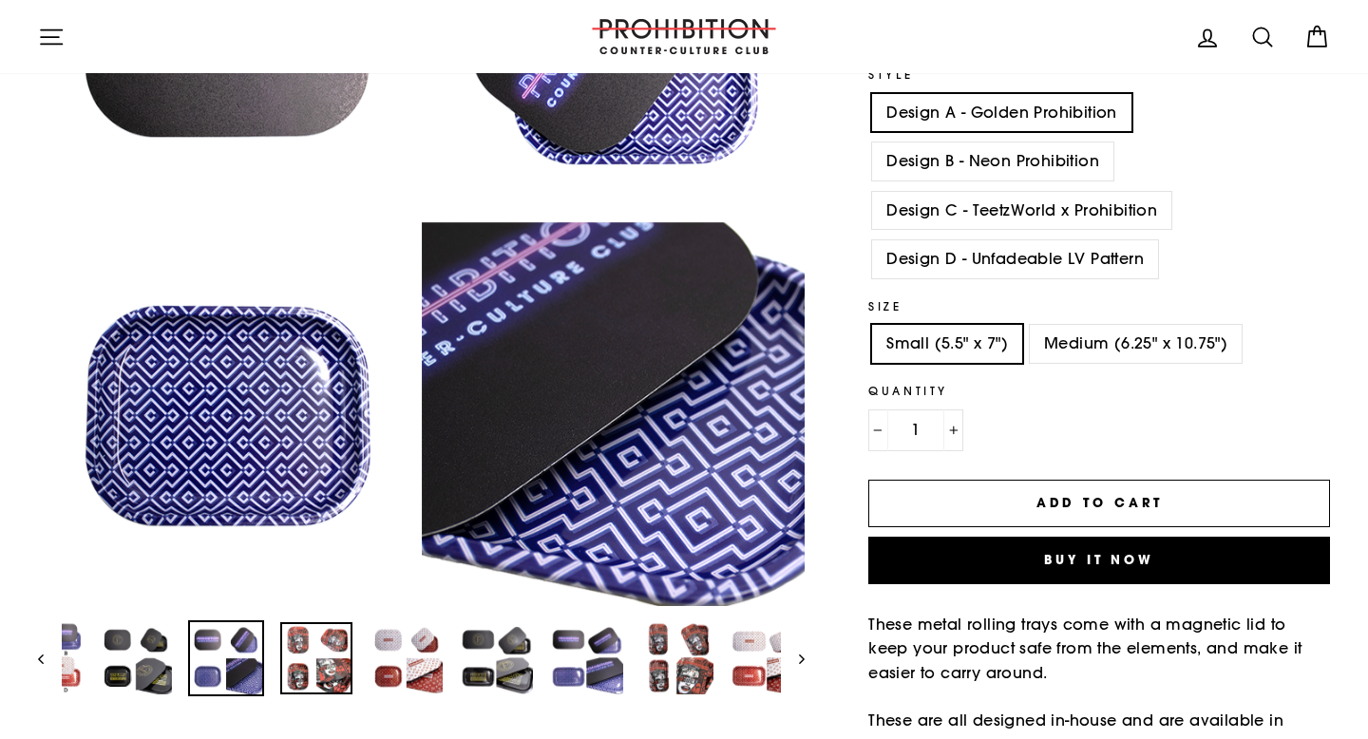
click at [316, 652] on img at bounding box center [316, 658] width 72 height 72
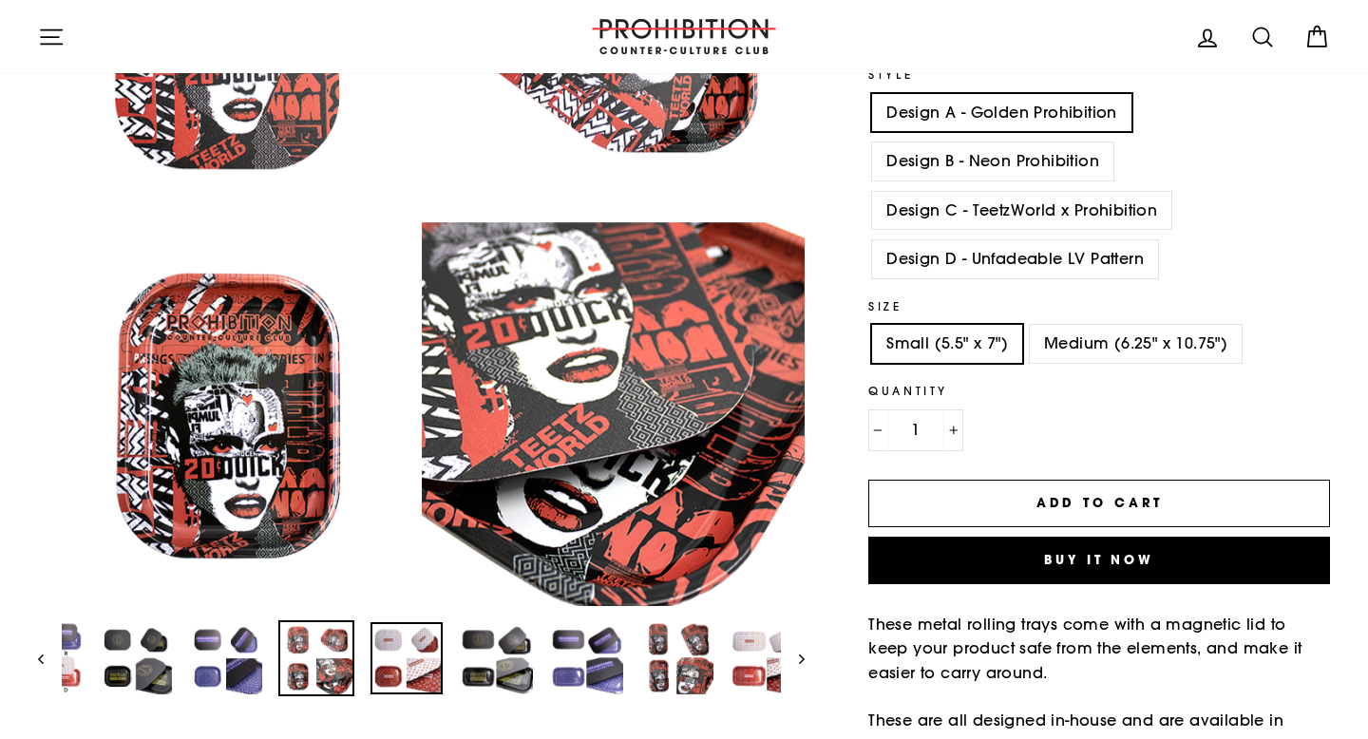
click at [403, 650] on img at bounding box center [407, 658] width 72 height 72
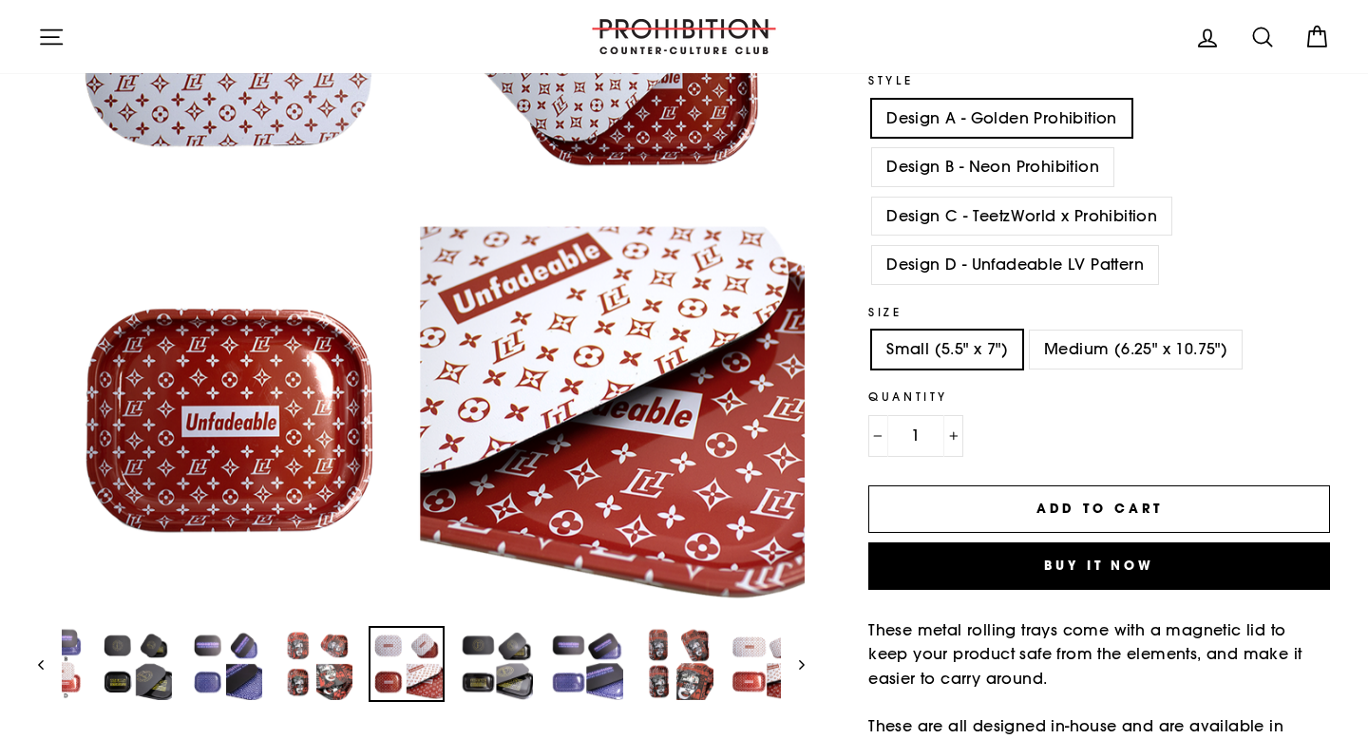
scroll to position [366, 0]
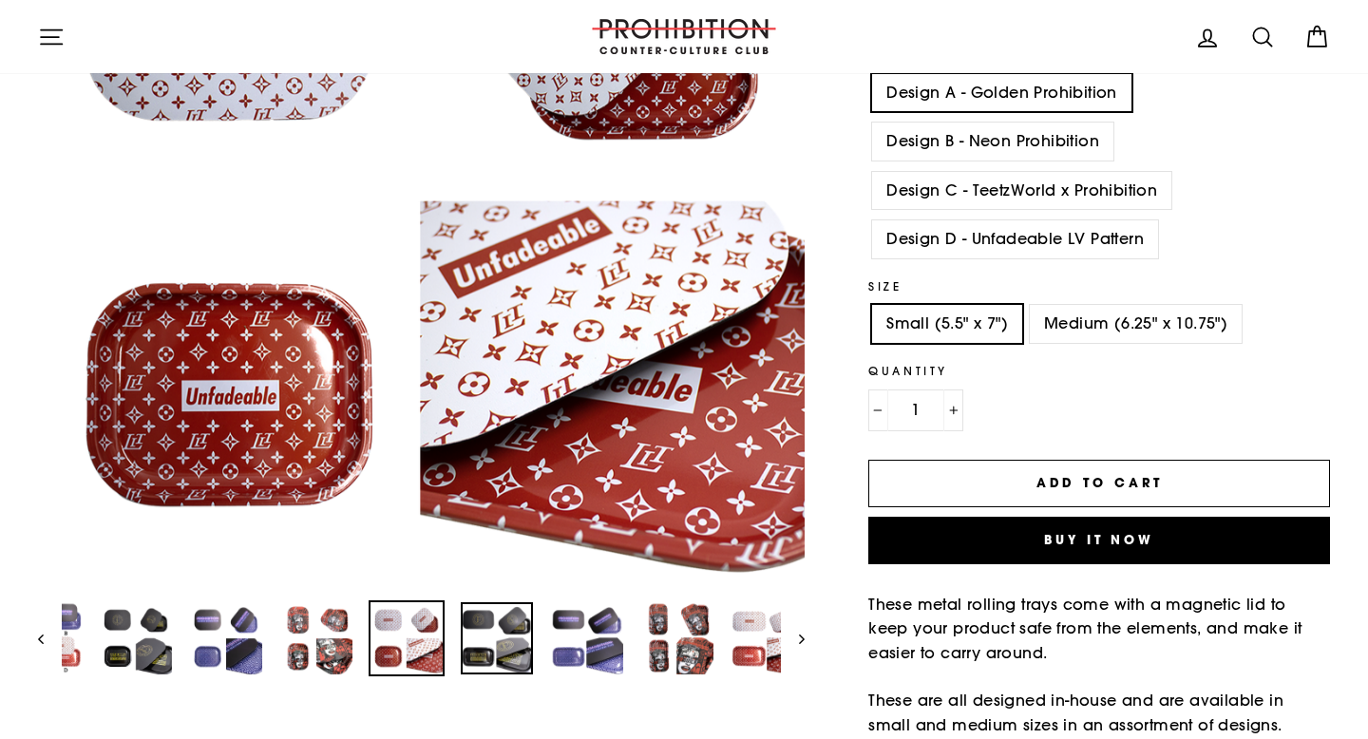
click at [490, 633] on img at bounding box center [497, 638] width 72 height 72
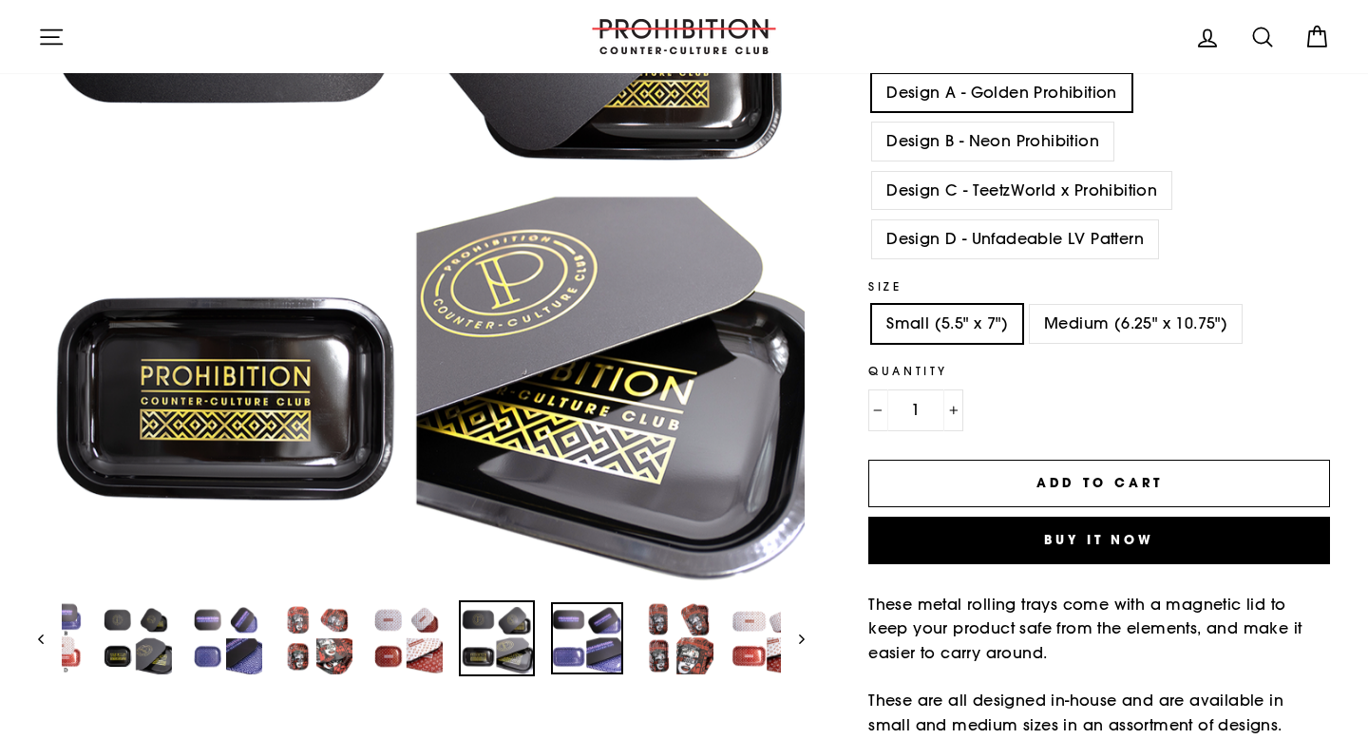
click at [580, 640] on img at bounding box center [587, 638] width 72 height 72
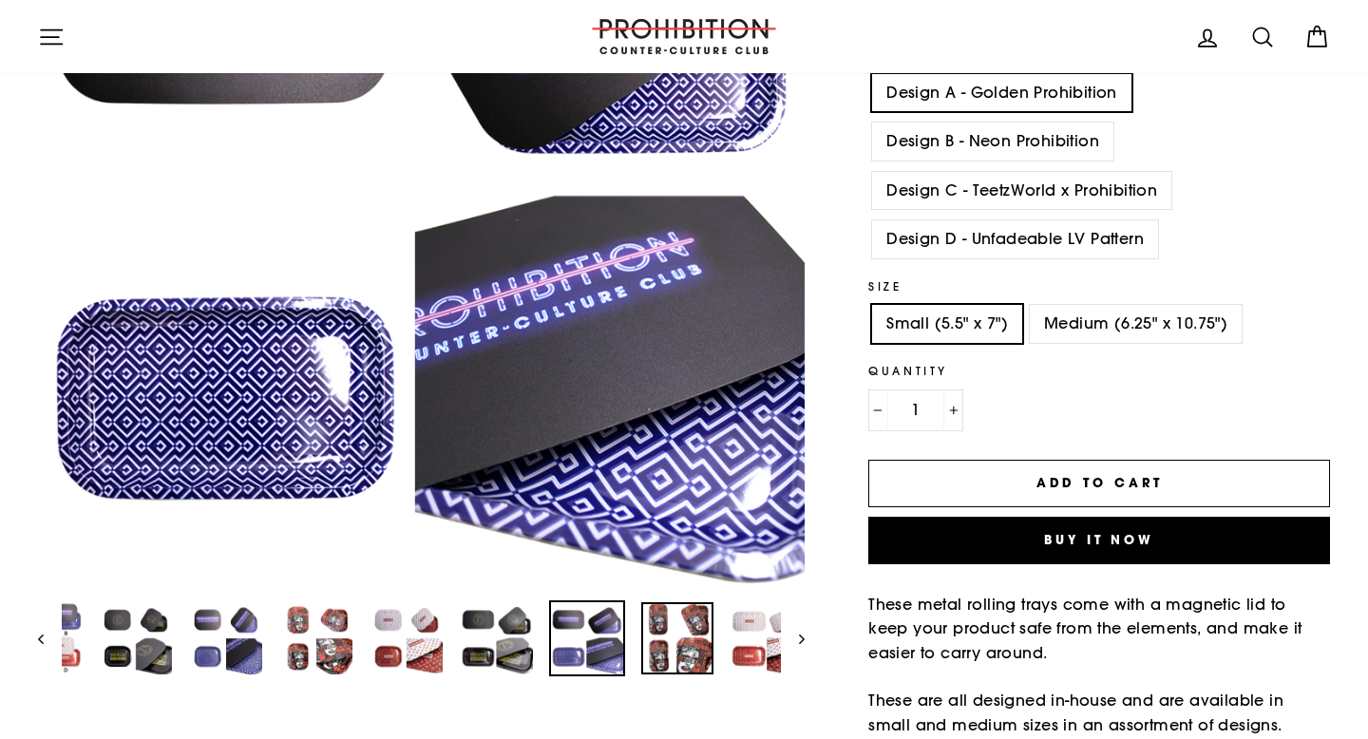
click at [694, 646] on img at bounding box center [677, 638] width 72 height 72
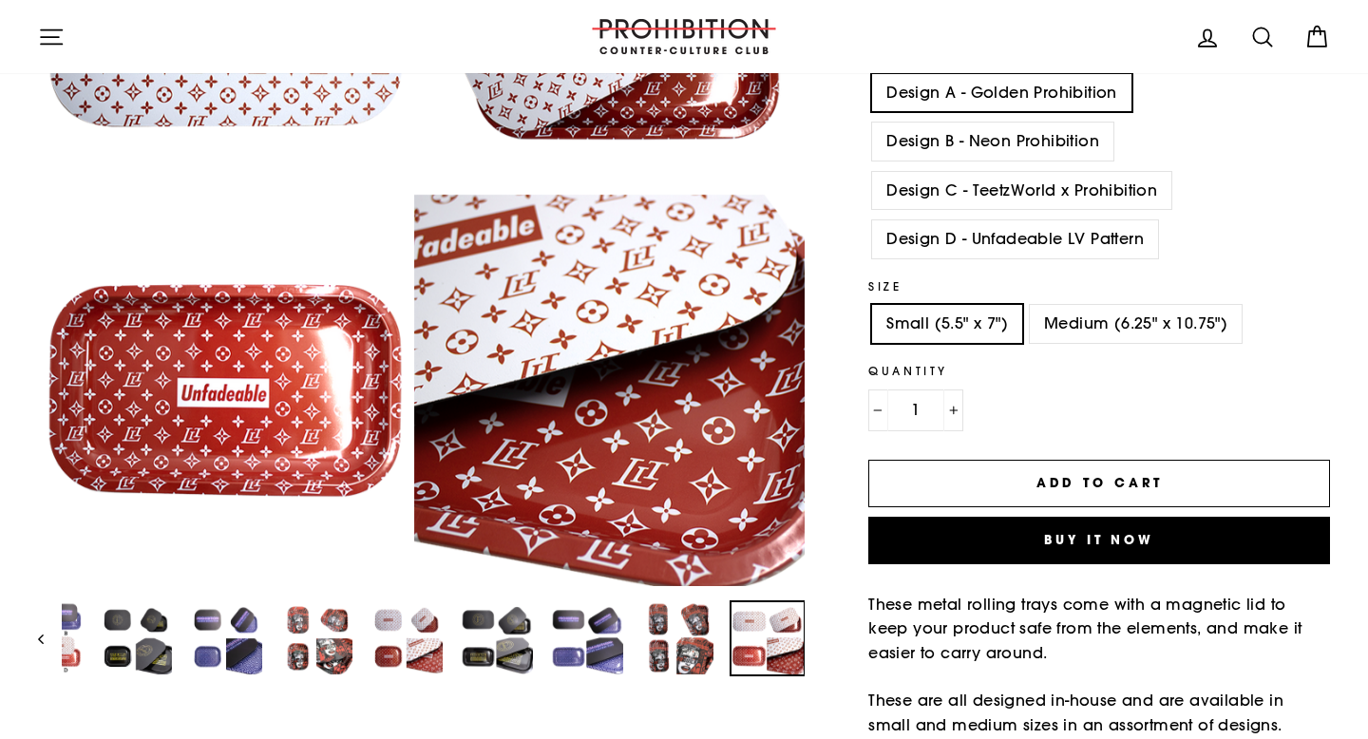
click at [742, 647] on img at bounding box center [768, 638] width 72 height 72
